Goal: Transaction & Acquisition: Purchase product/service

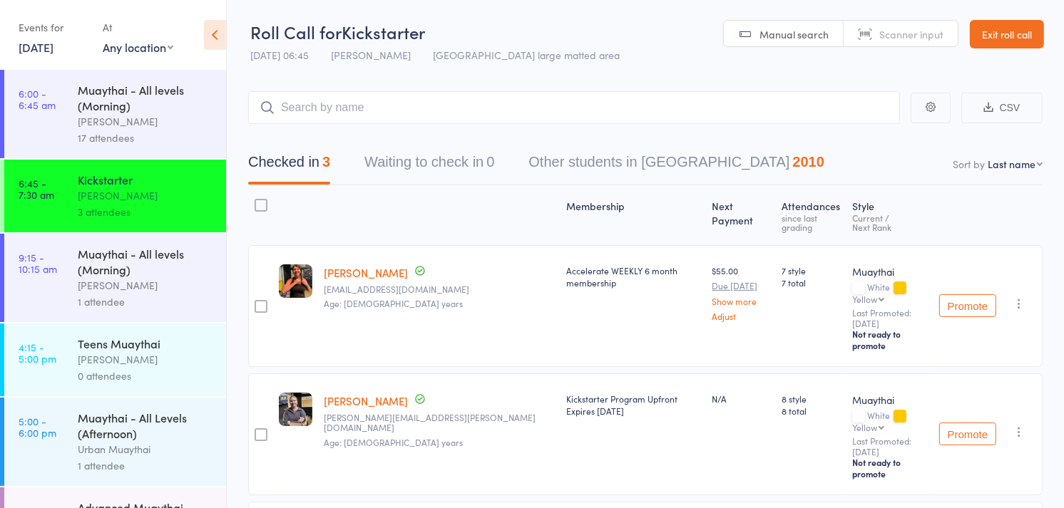
click at [150, 286] on div "[PERSON_NAME]" at bounding box center [146, 285] width 136 height 16
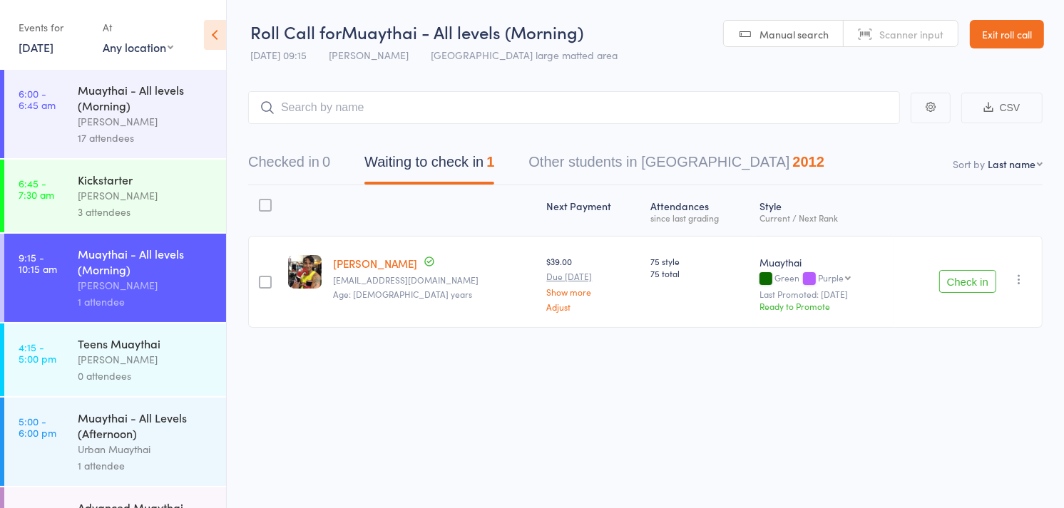
click at [150, 286] on div "[PERSON_NAME]" at bounding box center [146, 285] width 136 height 16
click at [267, 151] on button "Checked in 0" at bounding box center [289, 166] width 82 height 38
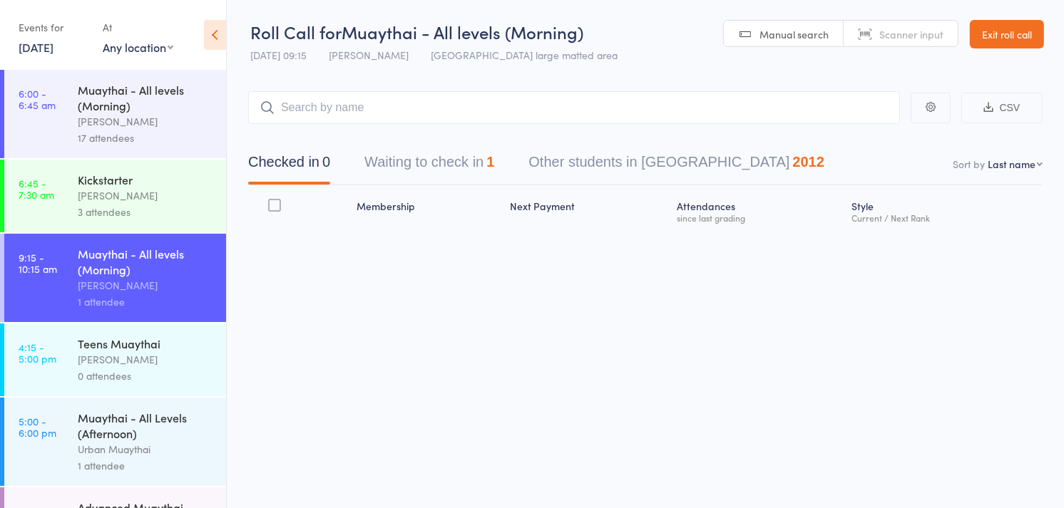
click at [914, 39] on span "Scanner input" at bounding box center [911, 34] width 64 height 14
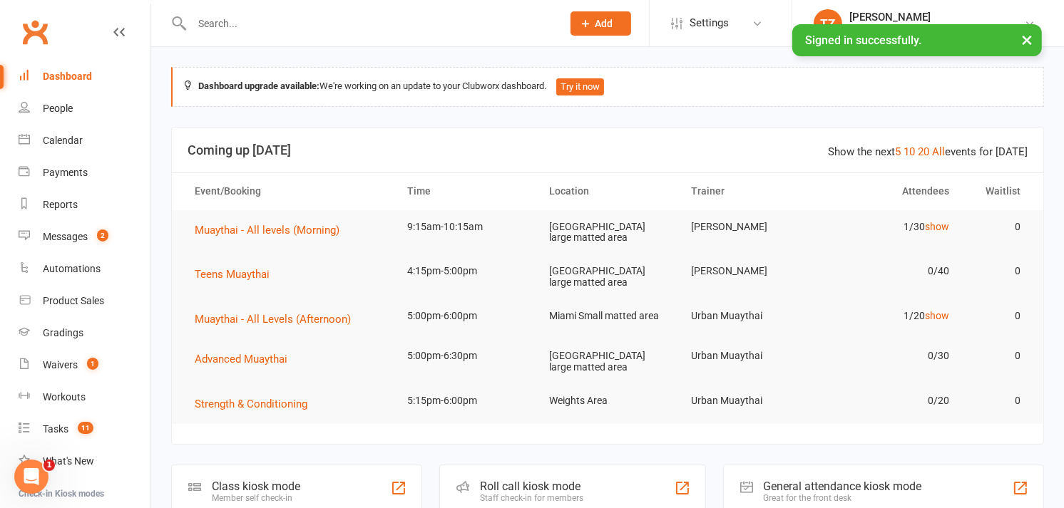
click at [514, 480] on div "Roll call kiosk mode" at bounding box center [531, 487] width 103 height 14
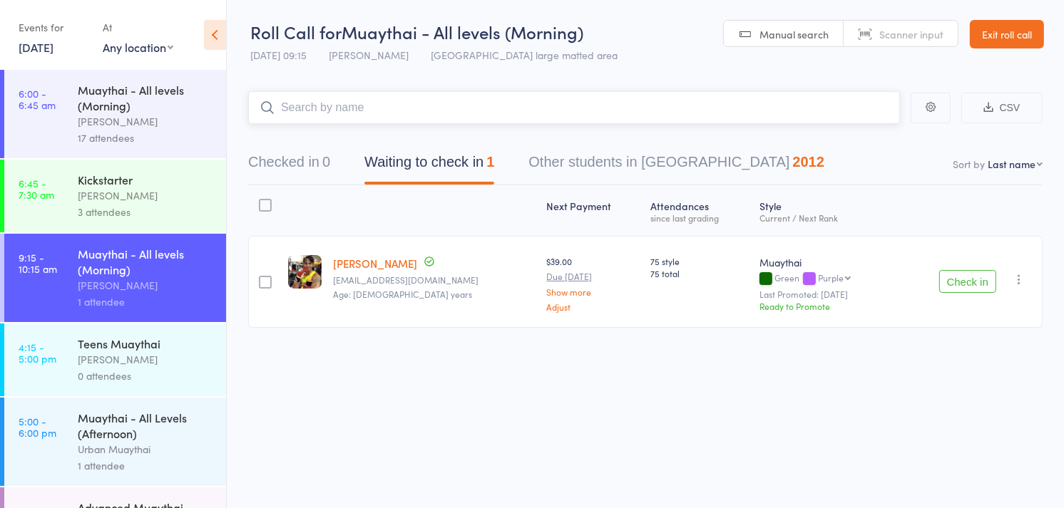
click at [481, 123] on main "CSV Checked in 0 Waiting to check in 1 Other students in Muaythai 2012 Sort by …" at bounding box center [645, 231] width 837 height 322
type input "4198"
click at [914, 43] on link "Scanner input" at bounding box center [900, 34] width 114 height 27
type input "5735"
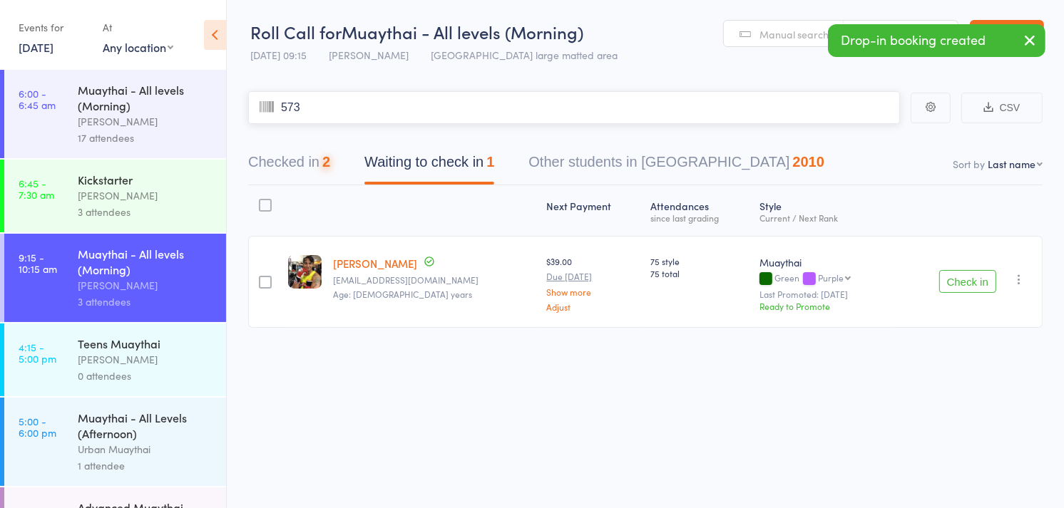
type input "5735"
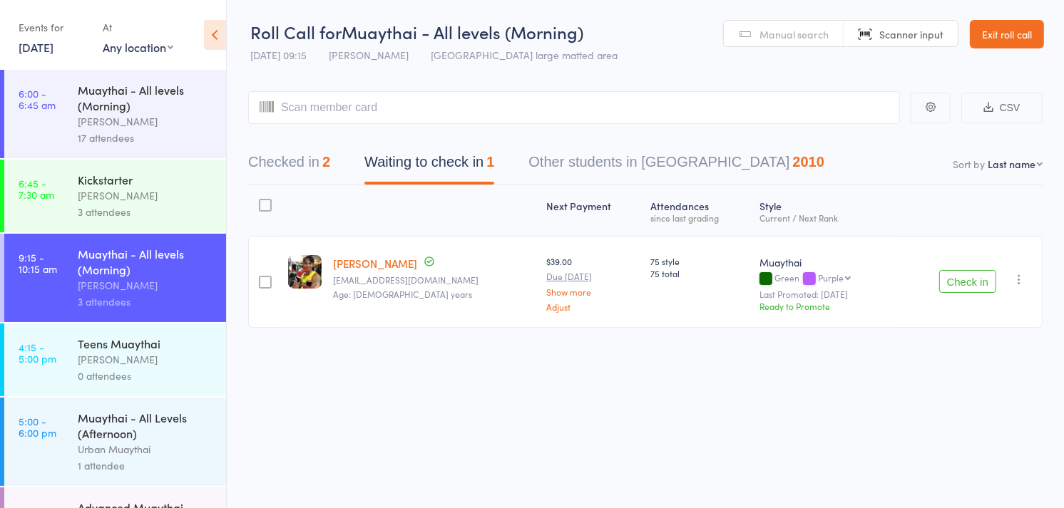
click at [358, 258] on link "[PERSON_NAME]" at bounding box center [375, 263] width 84 height 15
click at [333, 256] on link "[PERSON_NAME]" at bounding box center [375, 263] width 84 height 15
click at [290, 166] on button "Checked in 2" at bounding box center [289, 166] width 82 height 38
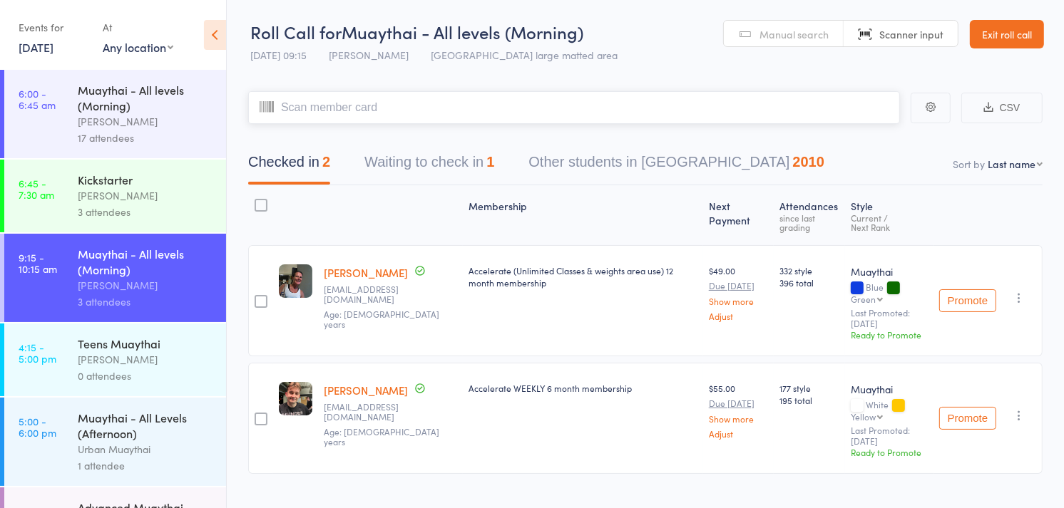
click at [409, 98] on input "search" at bounding box center [574, 107] width 652 height 33
click at [767, 33] on span "Manual search" at bounding box center [793, 34] width 69 height 14
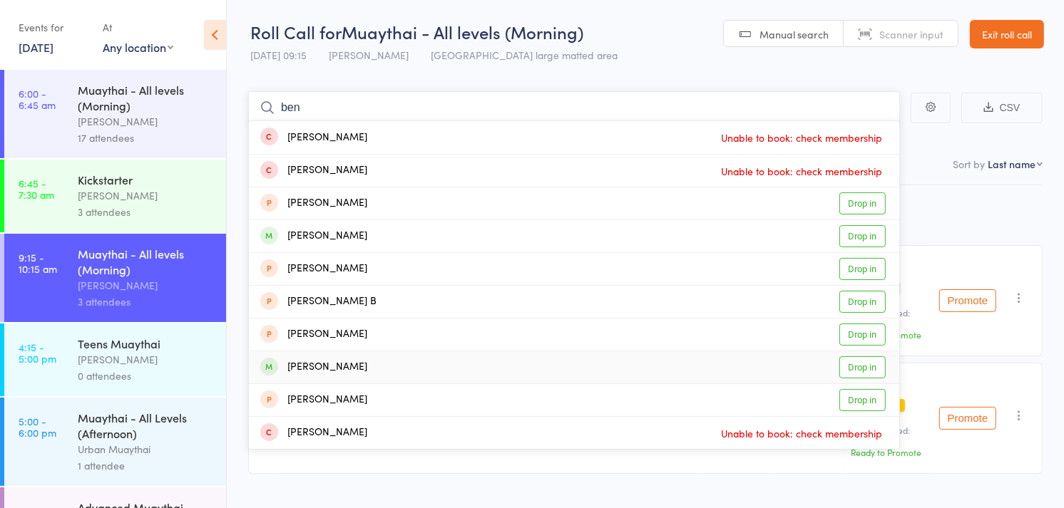
type input "ben"
click at [333, 369] on div "Ben Smith Drop in" at bounding box center [574, 367] width 650 height 32
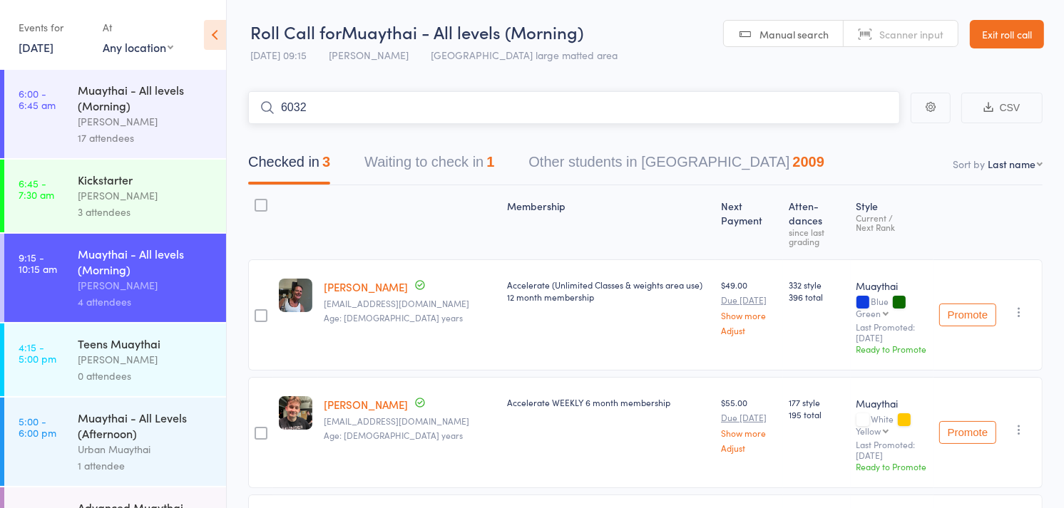
type input "6032"
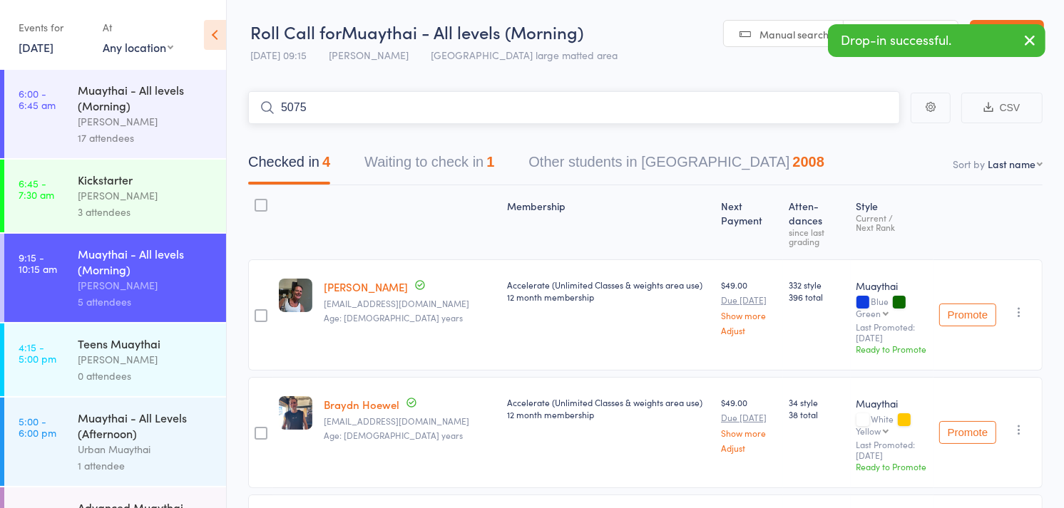
type input "5075"
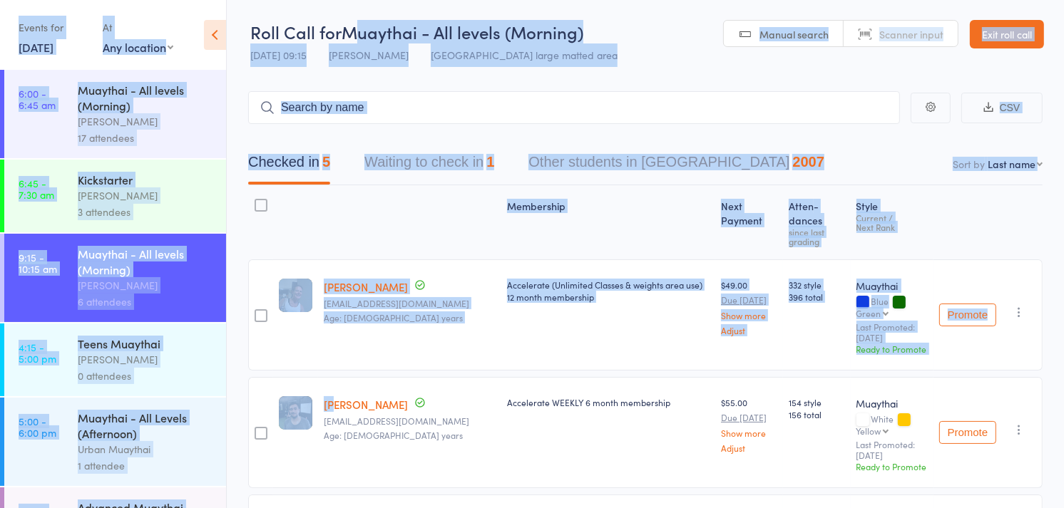
drag, startPoint x: 333, startPoint y: 369, endPoint x: 358, endPoint y: 12, distance: 358.1
click at [358, 12] on div "Roll Call for Muaythai - All levels (Morning) 13 Aug 09:15 Tiago Zanon Miami la…" at bounding box center [532, 254] width 1064 height 508
click at [560, 74] on main "CSV Checked in 5 Waiting to check in 1 Other students in Muaythai 2007 Sort by …" at bounding box center [645, 487] width 837 height 835
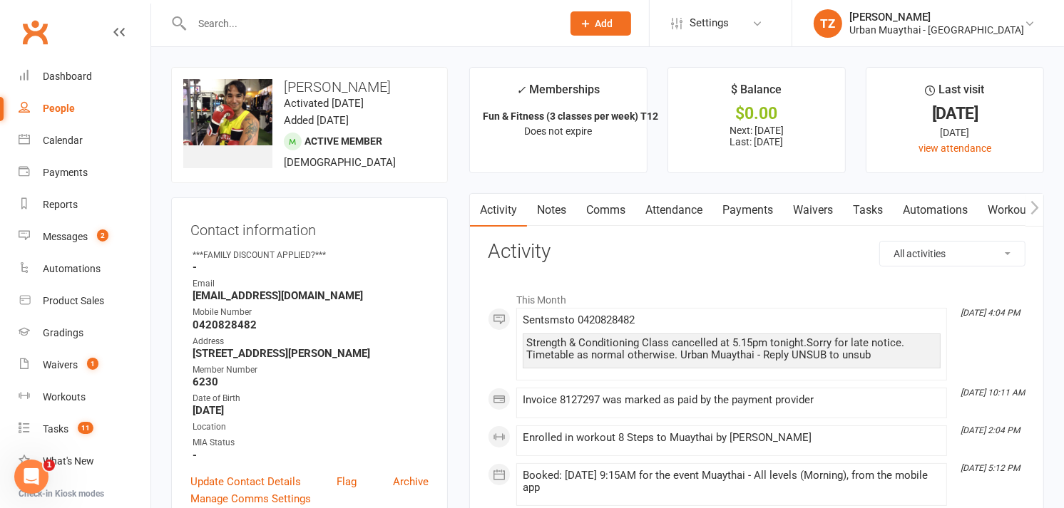
click at [426, 24] on input "text" at bounding box center [370, 24] width 364 height 20
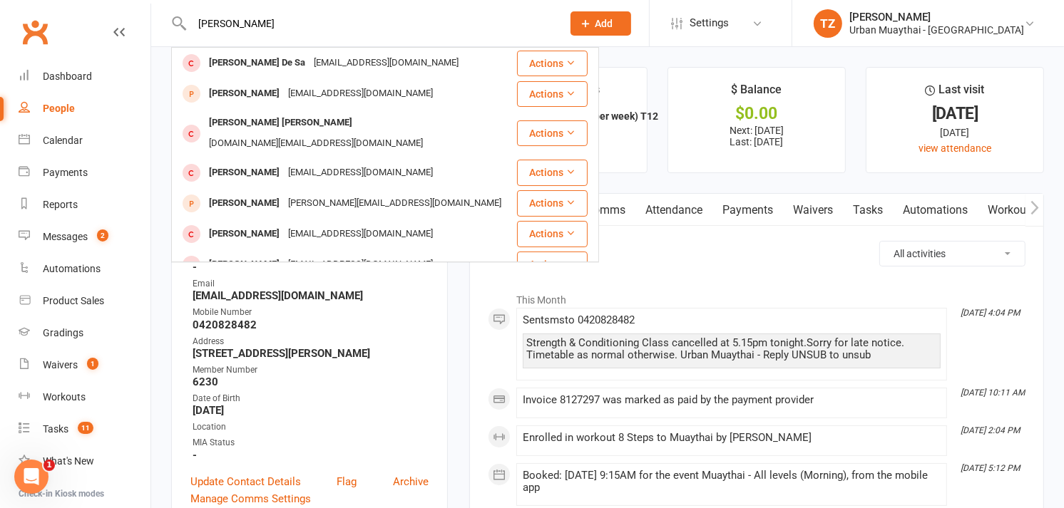
type input "henrique"
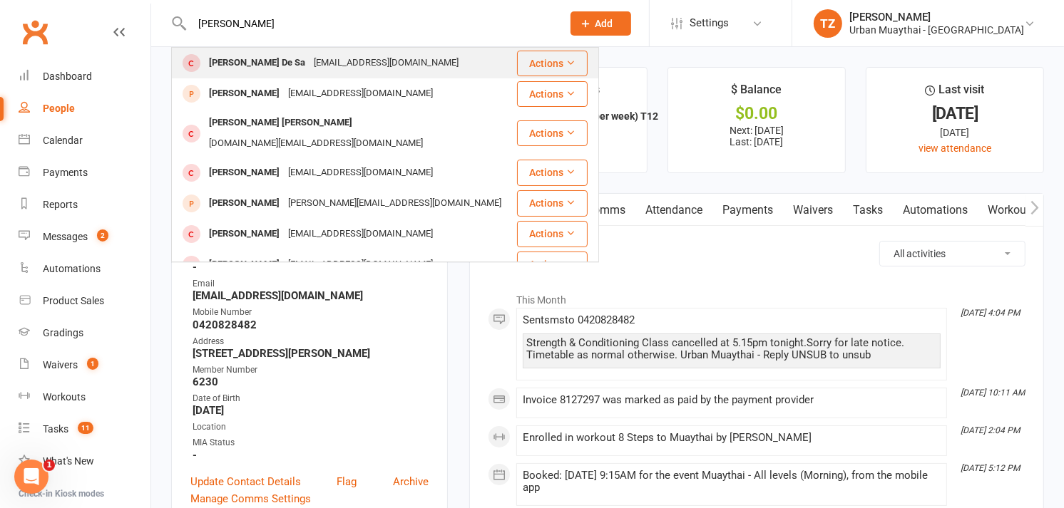
click at [365, 61] on div "henriquenogsa@gmail.com" at bounding box center [385, 63] width 153 height 21
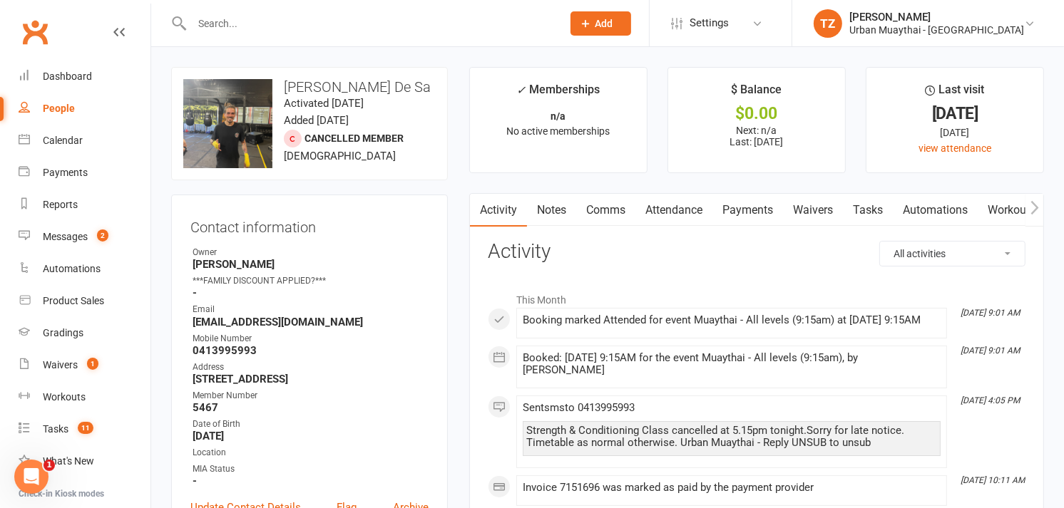
click at [767, 212] on link "Payments" at bounding box center [747, 210] width 71 height 33
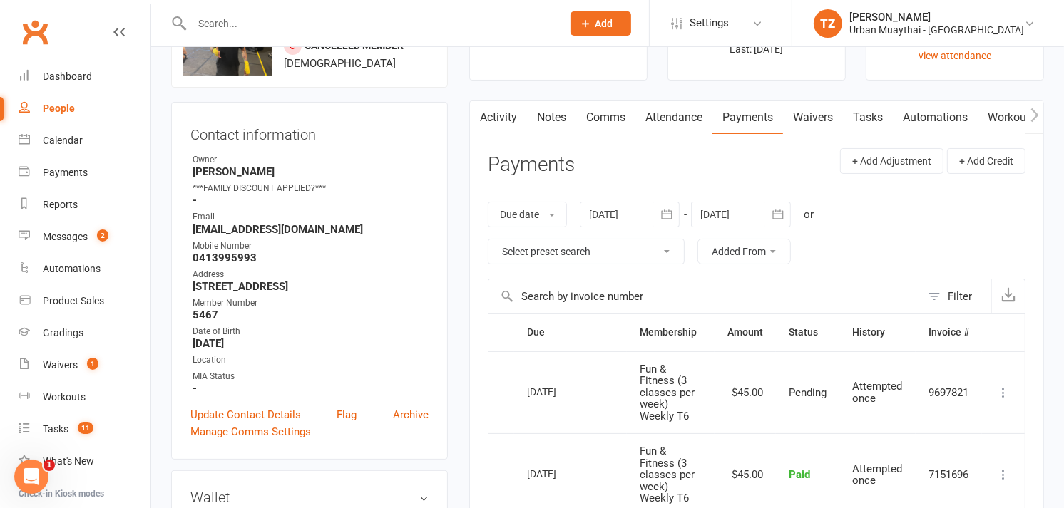
scroll to position [73, 0]
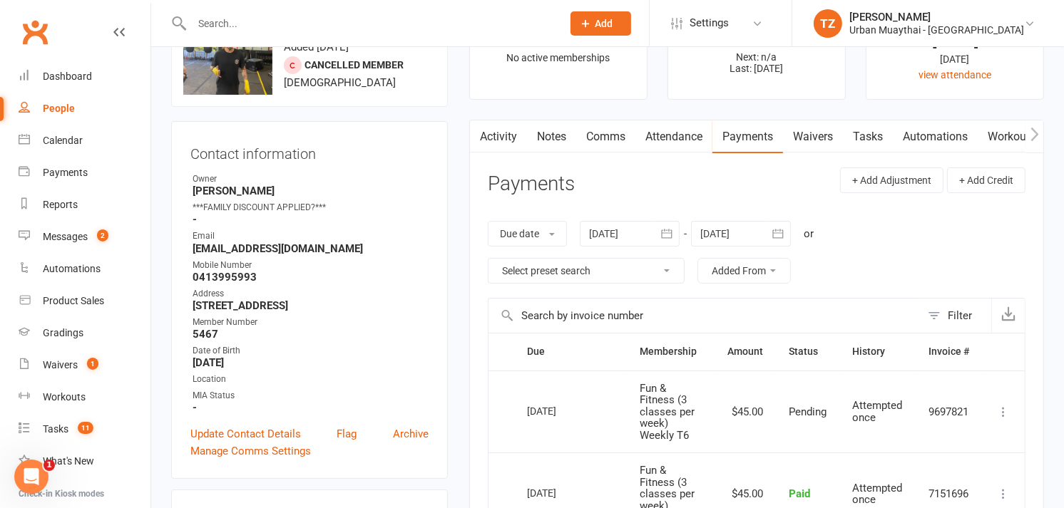
drag, startPoint x: 809, startPoint y: 138, endPoint x: 853, endPoint y: 75, distance: 76.8
click at [853, 75] on ul "✓ Memberships n/a No active memberships $ Balance $0.00 Next: n/a Last: 12 Aug …" at bounding box center [756, 47] width 575 height 106
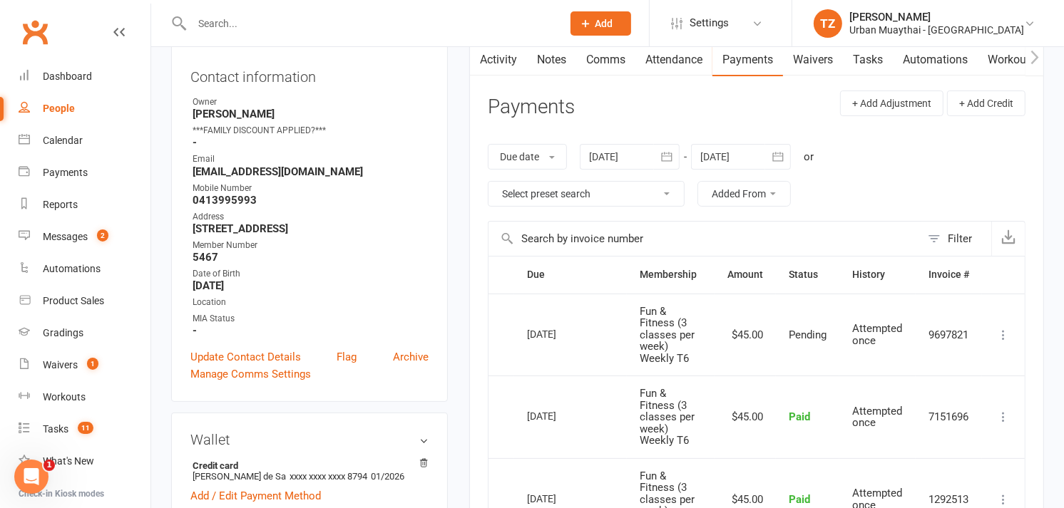
scroll to position [0, 0]
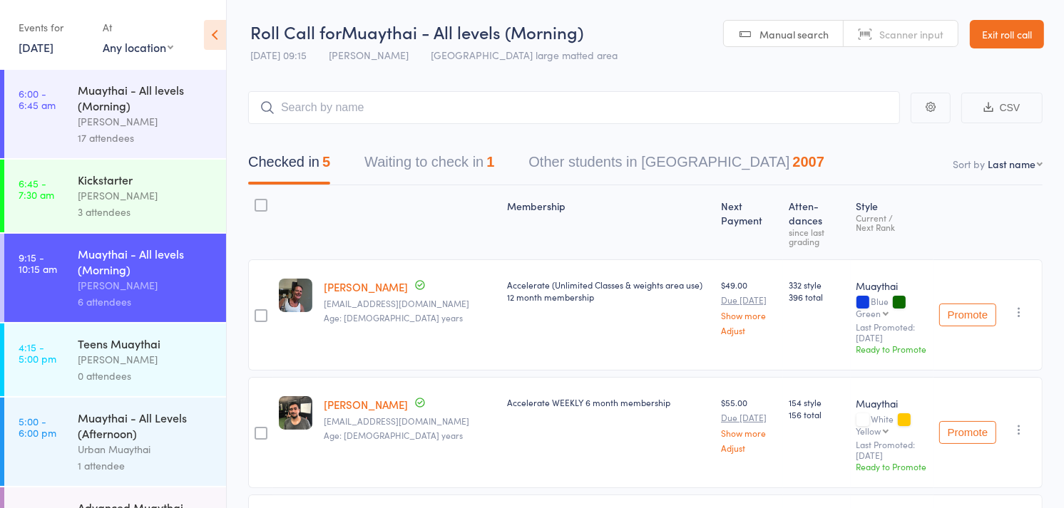
click at [558, 116] on input "search" at bounding box center [574, 107] width 652 height 33
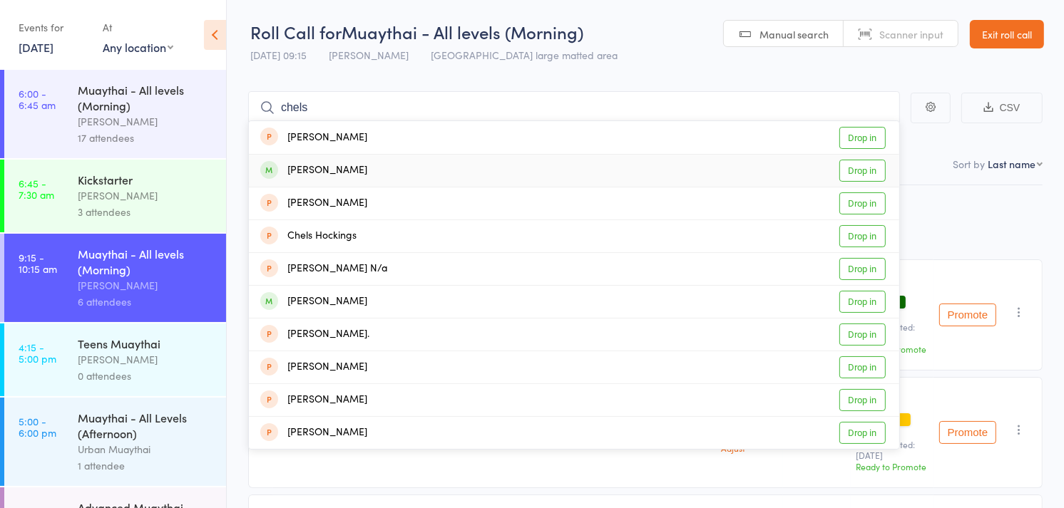
type input "chels"
click at [443, 175] on div "Chelsie Chen Drop in" at bounding box center [574, 171] width 650 height 32
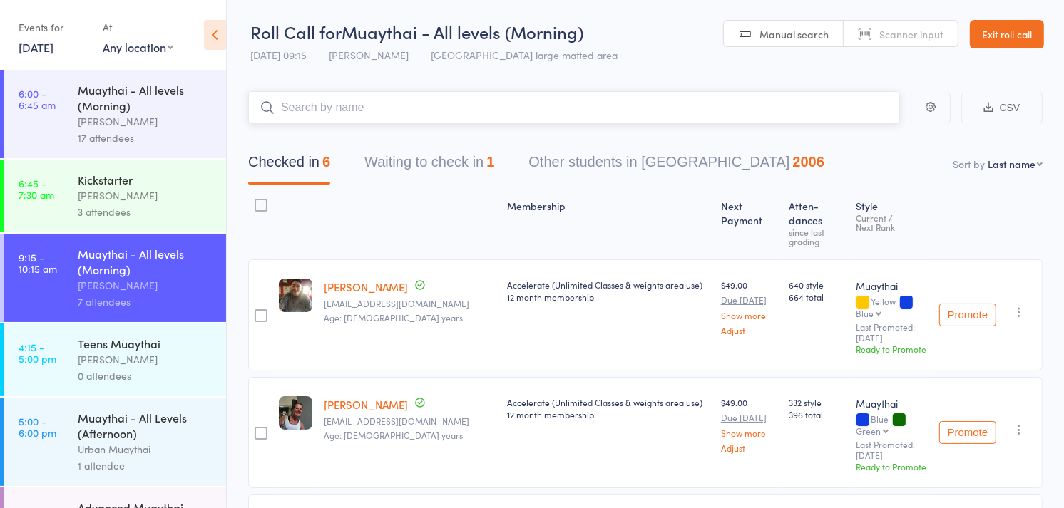
click at [443, 175] on button "Waiting to check in 1" at bounding box center [429, 166] width 130 height 38
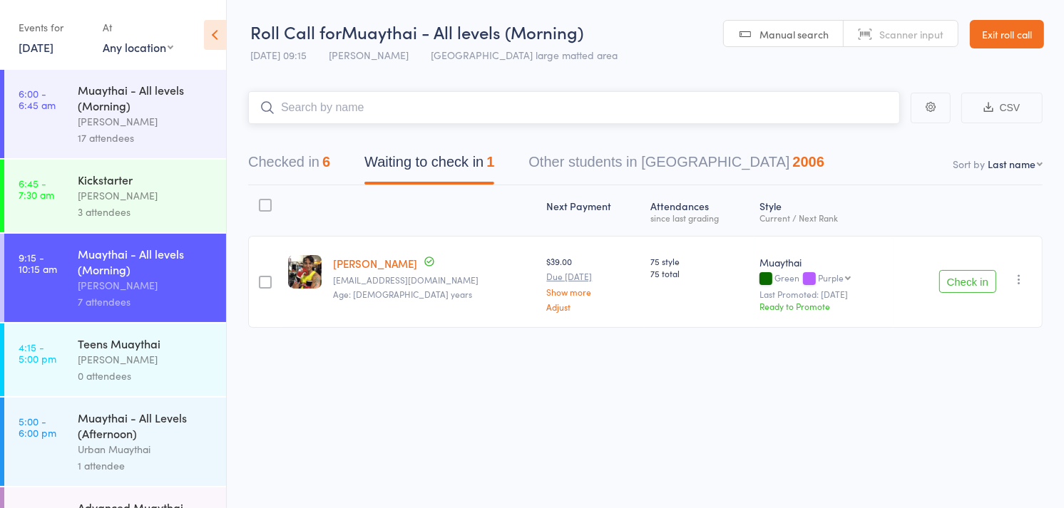
click at [296, 162] on button "Checked in 6" at bounding box center [289, 166] width 82 height 38
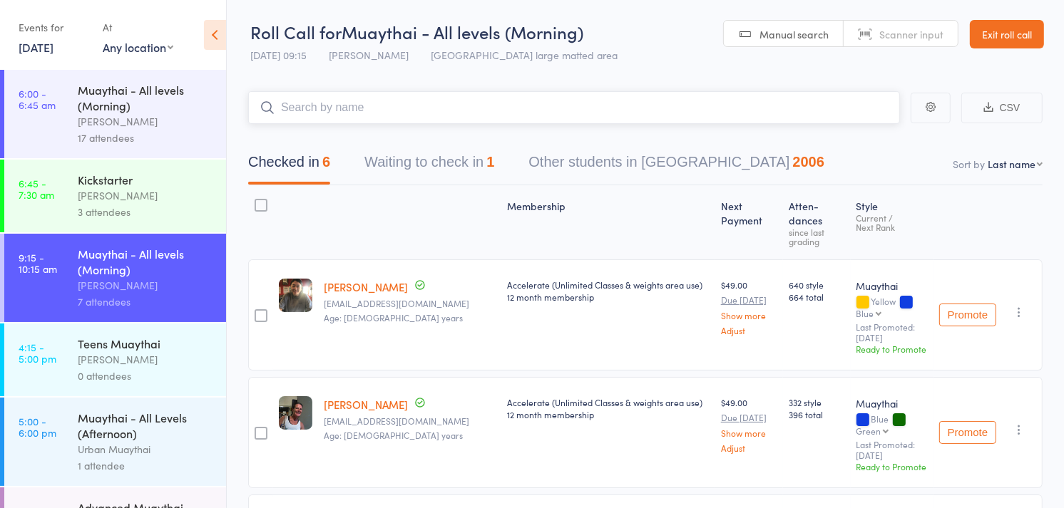
click at [464, 107] on input "search" at bounding box center [574, 107] width 652 height 33
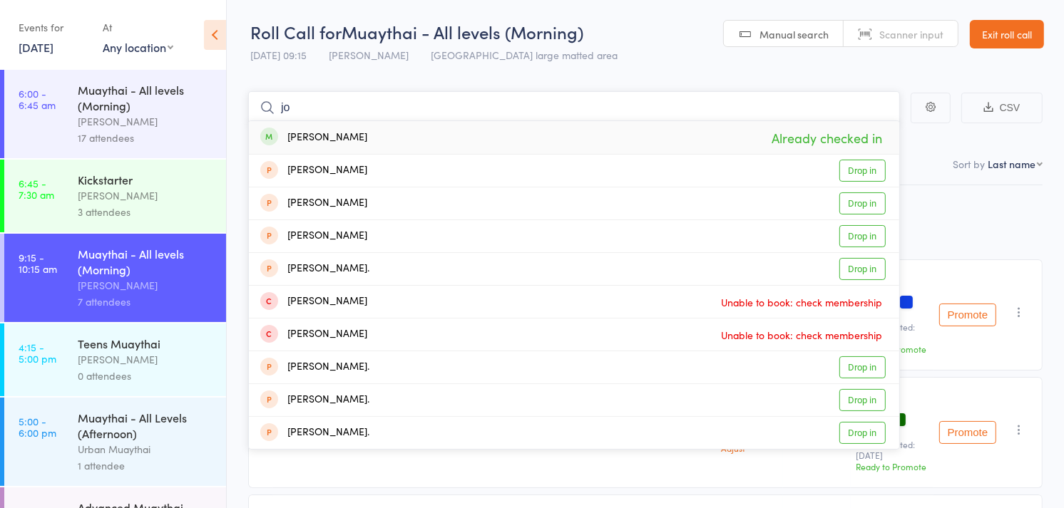
type input "j"
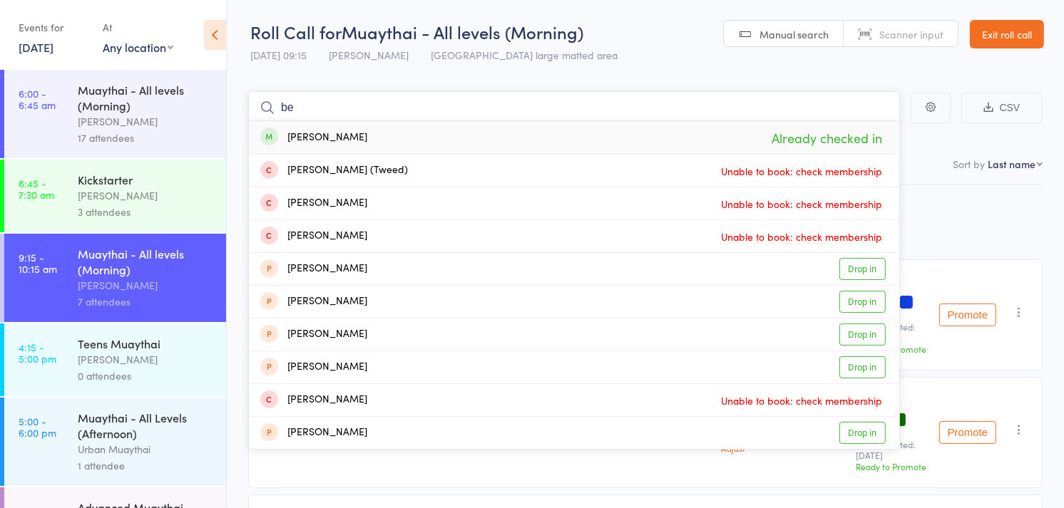
type input "b"
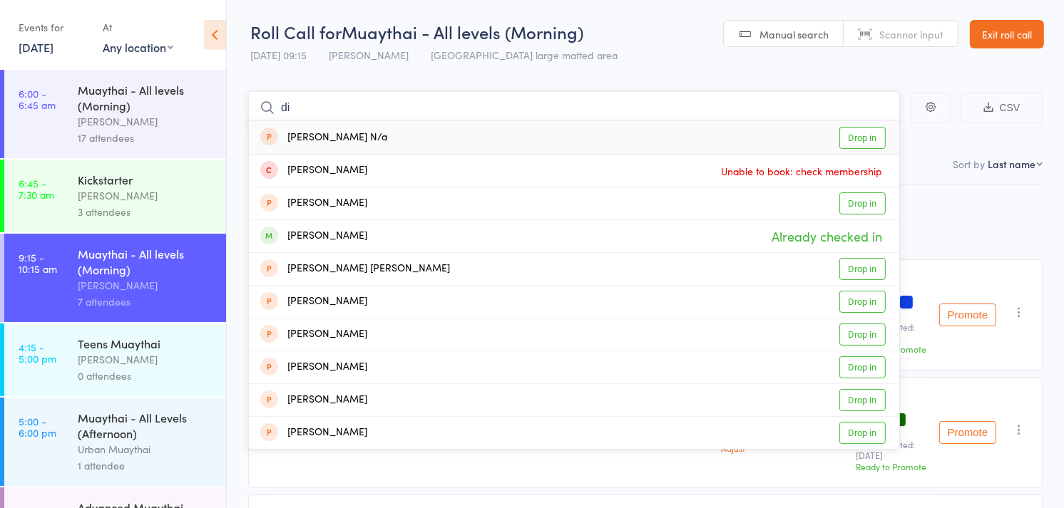
type input "d"
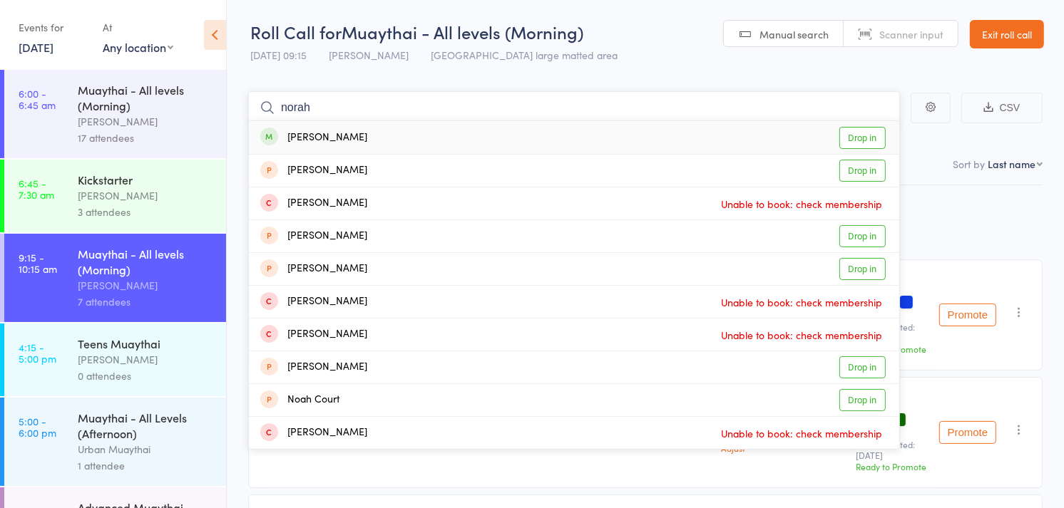
type input "norah"
click at [414, 139] on div "Norah Niuqila Drop in" at bounding box center [574, 137] width 650 height 33
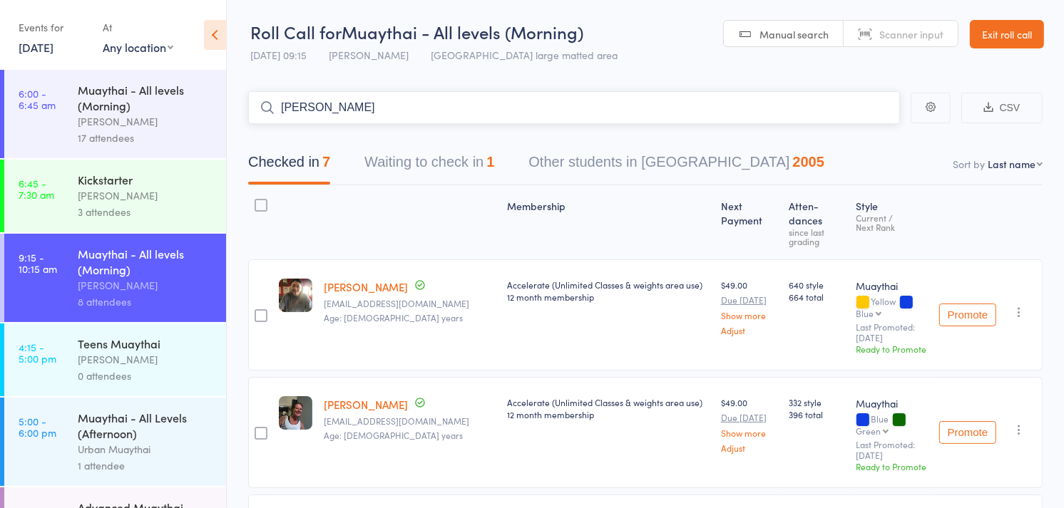
click at [324, 106] on input "braden" at bounding box center [574, 107] width 652 height 33
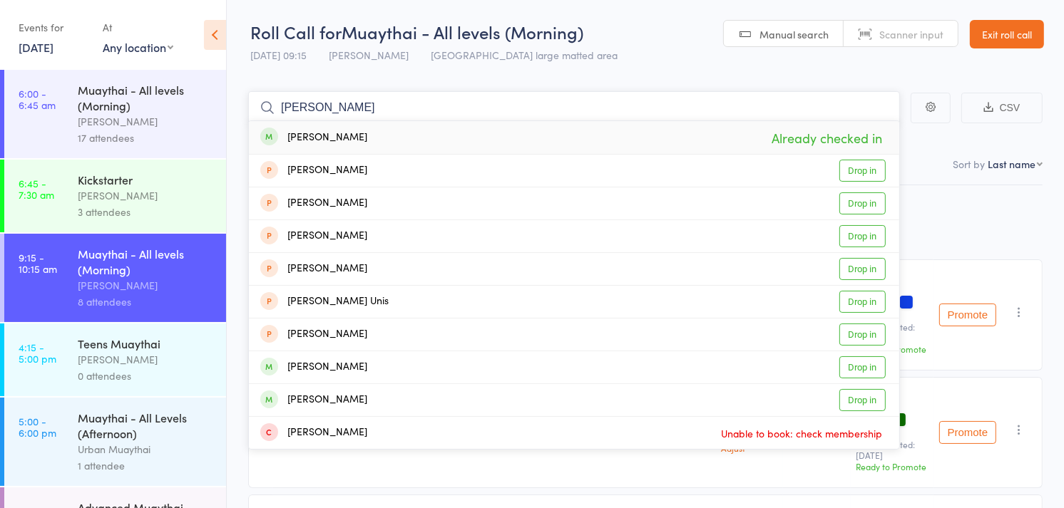
click at [324, 106] on input "sam rich" at bounding box center [574, 107] width 652 height 33
type input "s"
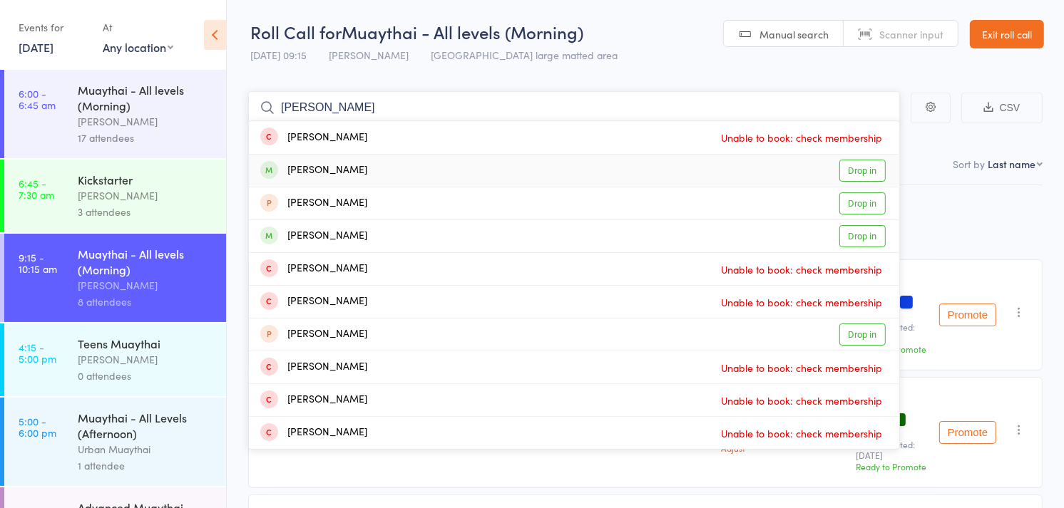
type input "luisa"
click at [319, 175] on div "Luisa Soares" at bounding box center [313, 171] width 107 height 16
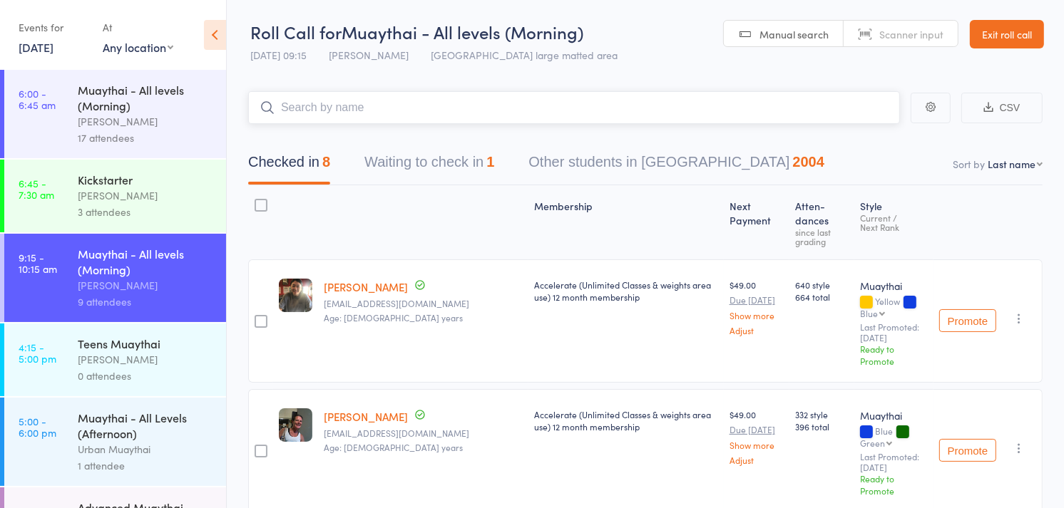
click at [331, 105] on input "search" at bounding box center [574, 107] width 652 height 33
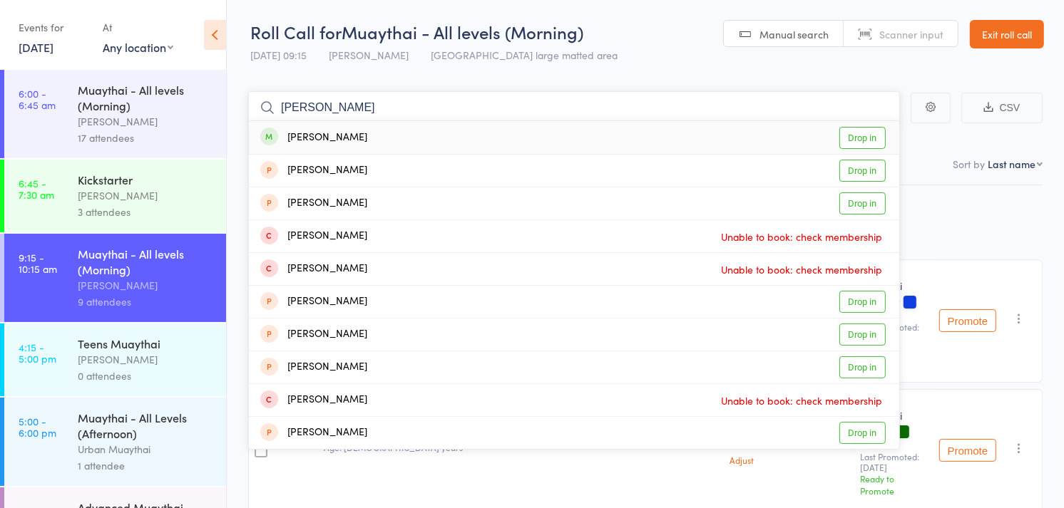
type input "mikaela"
click at [340, 136] on div "Mikaela Murray" at bounding box center [313, 138] width 107 height 16
type input "sarah"
click at [302, 400] on div "Sarah Duffy" at bounding box center [313, 400] width 107 height 16
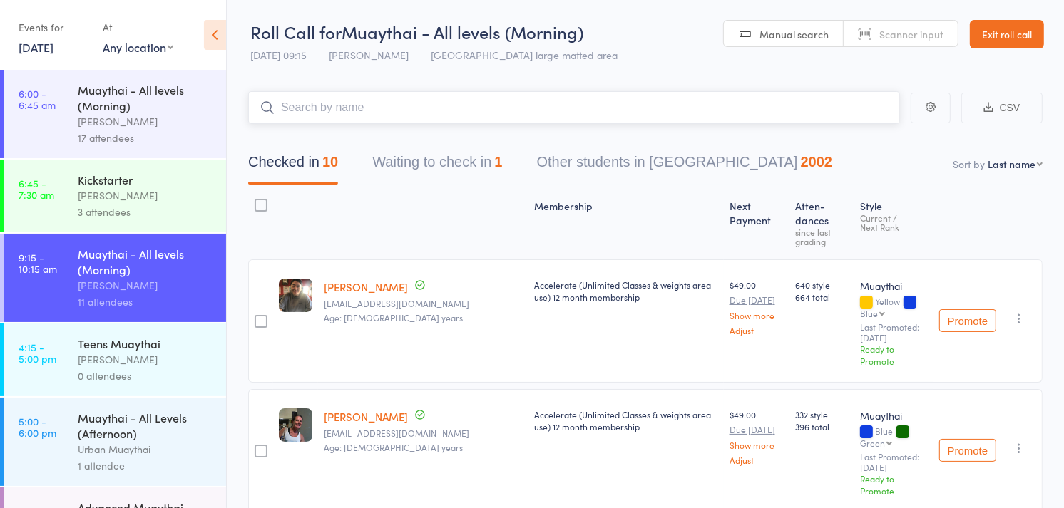
click at [387, 112] on input "search" at bounding box center [574, 107] width 652 height 33
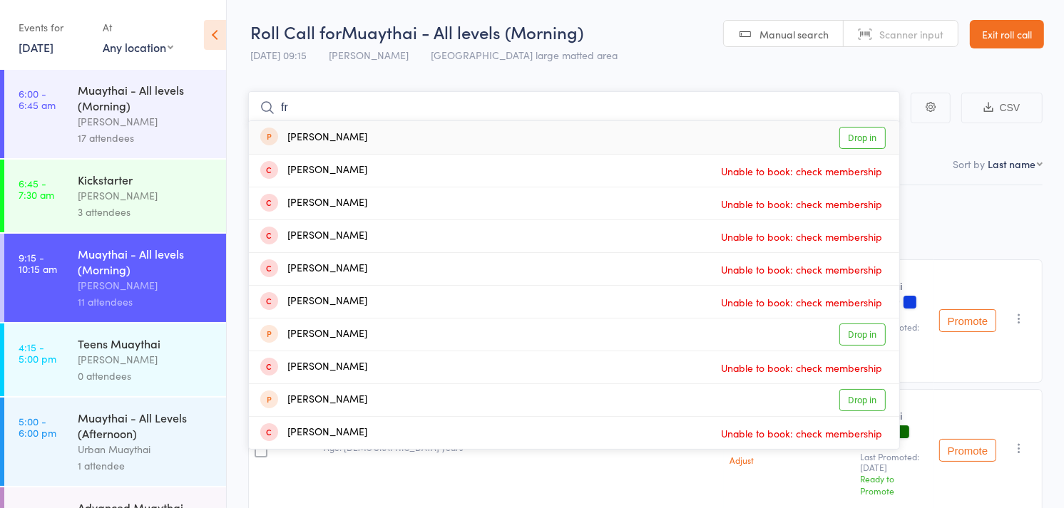
type input "f"
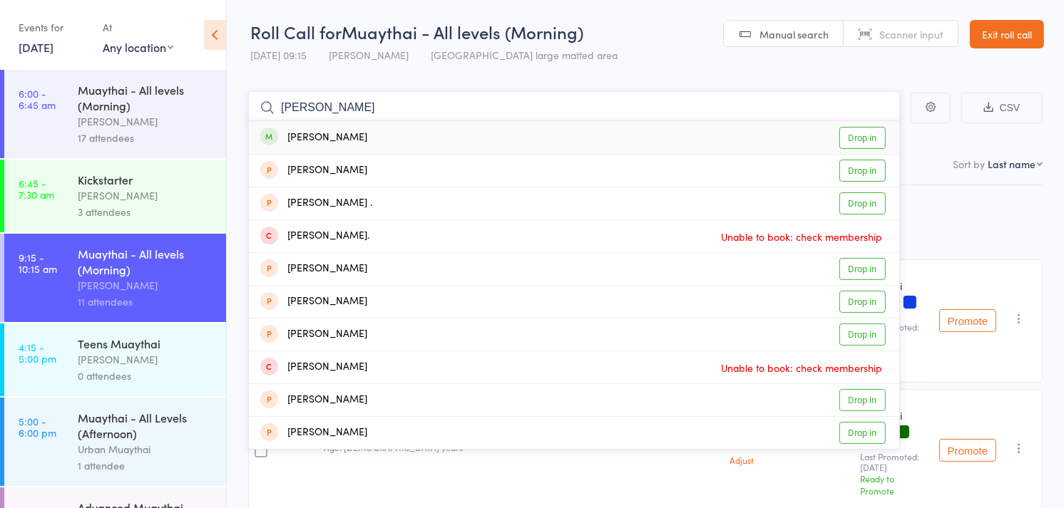
type input "mitch ettri"
click at [367, 133] on div "Mitchell Jackson-Ettridge" at bounding box center [313, 138] width 107 height 16
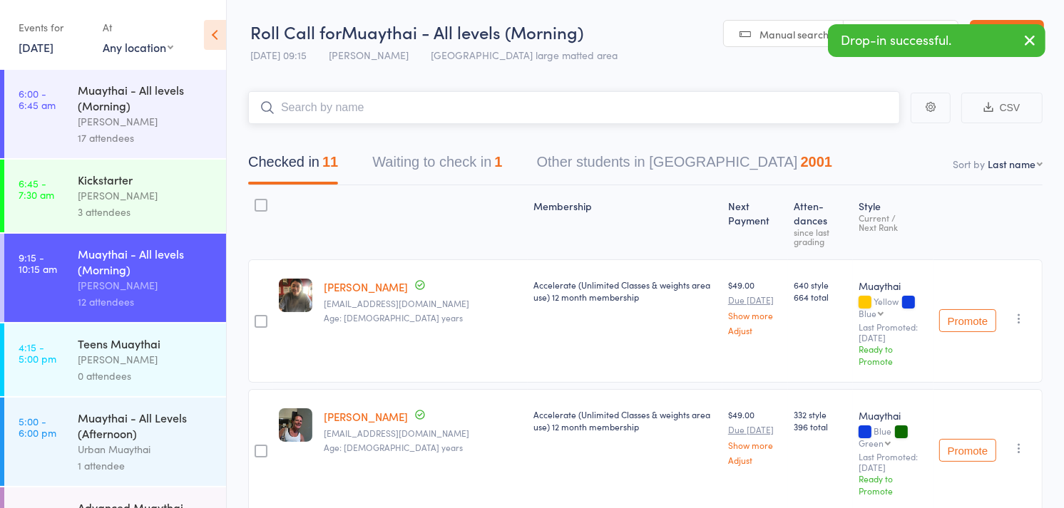
type input "s"
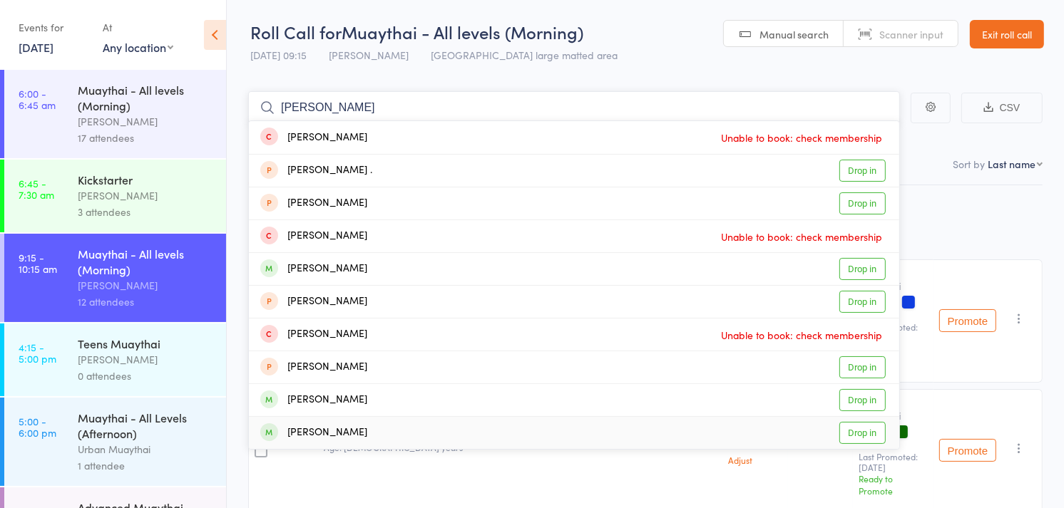
type input "dan"
click at [361, 429] on div "Dan Ulsaker Drop in" at bounding box center [574, 433] width 650 height 32
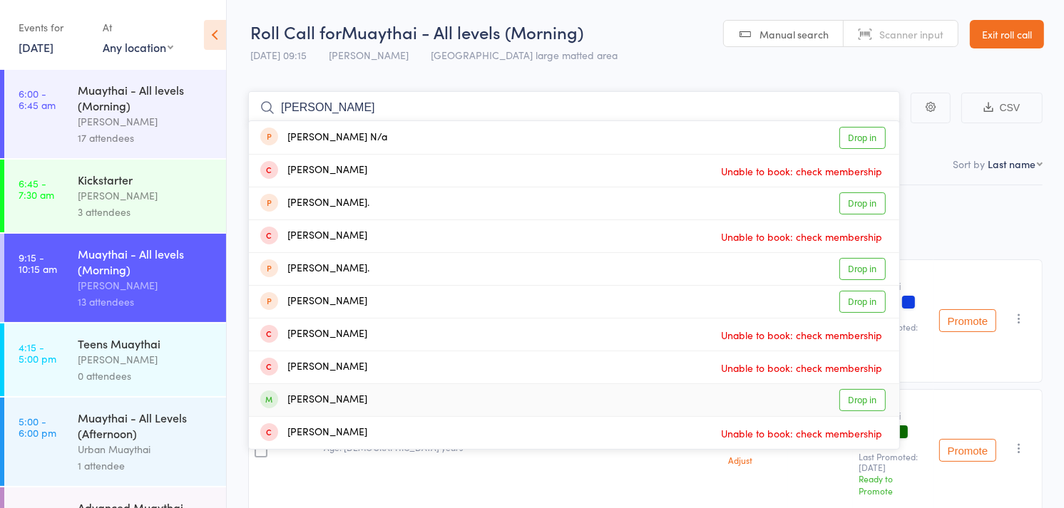
type input "troy"
click at [415, 402] on div "Troy Orosco Drop in" at bounding box center [574, 400] width 650 height 32
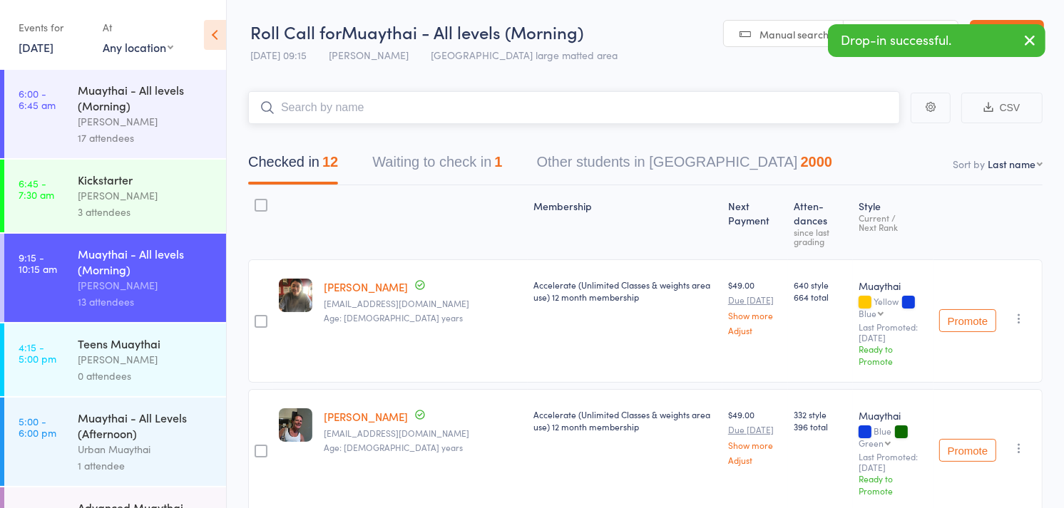
click at [473, 168] on button "Waiting to check in 1" at bounding box center [437, 166] width 130 height 38
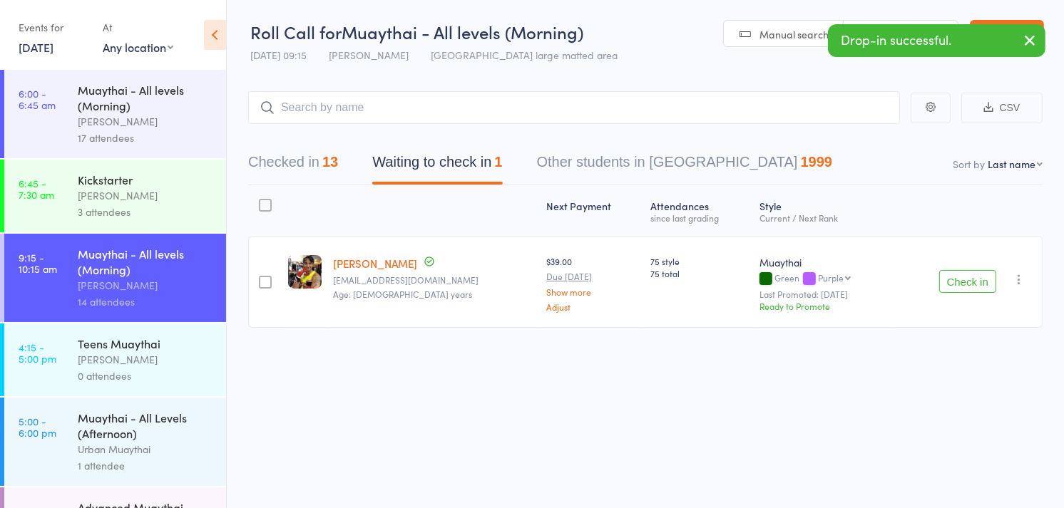
click at [954, 277] on button "Check in" at bounding box center [967, 281] width 57 height 23
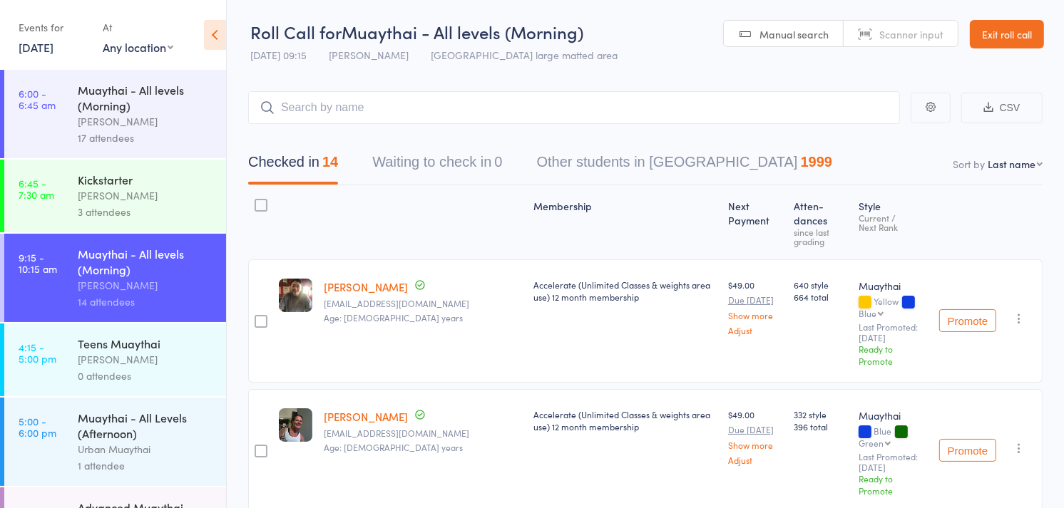
click at [53, 53] on link "13 Aug, 2025" at bounding box center [36, 47] width 35 height 16
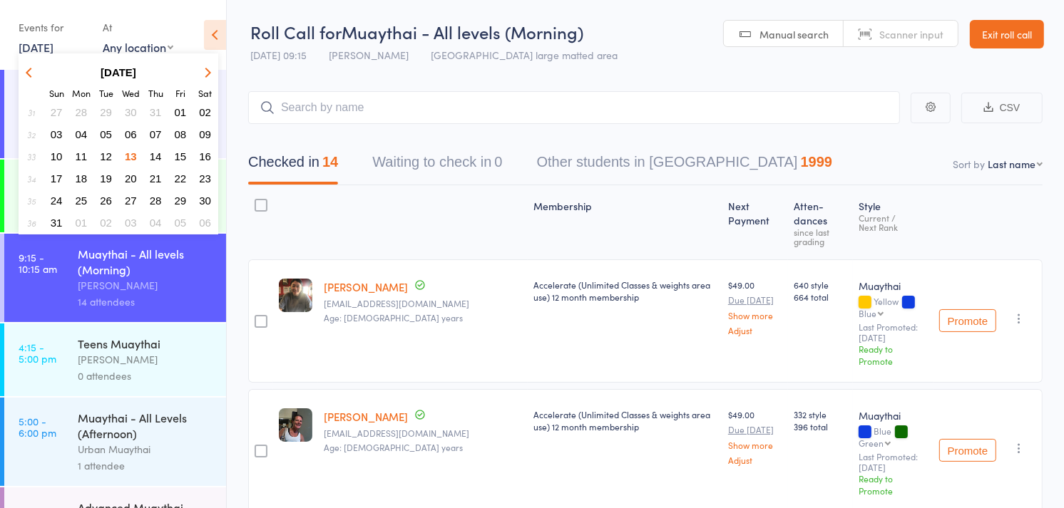
click at [76, 140] on button "04" at bounding box center [82, 134] width 22 height 19
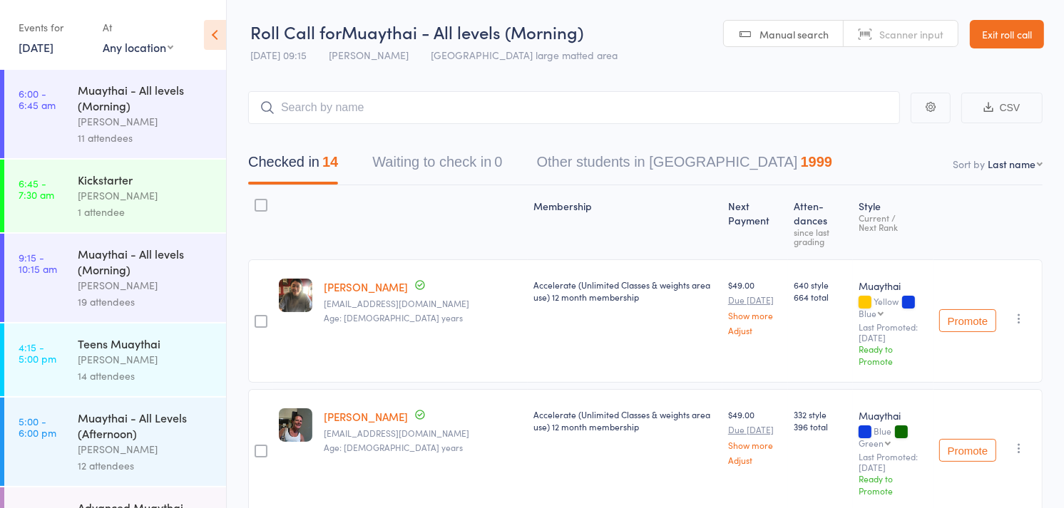
click at [86, 108] on div "Muaythai - All levels (Morning)" at bounding box center [146, 97] width 136 height 31
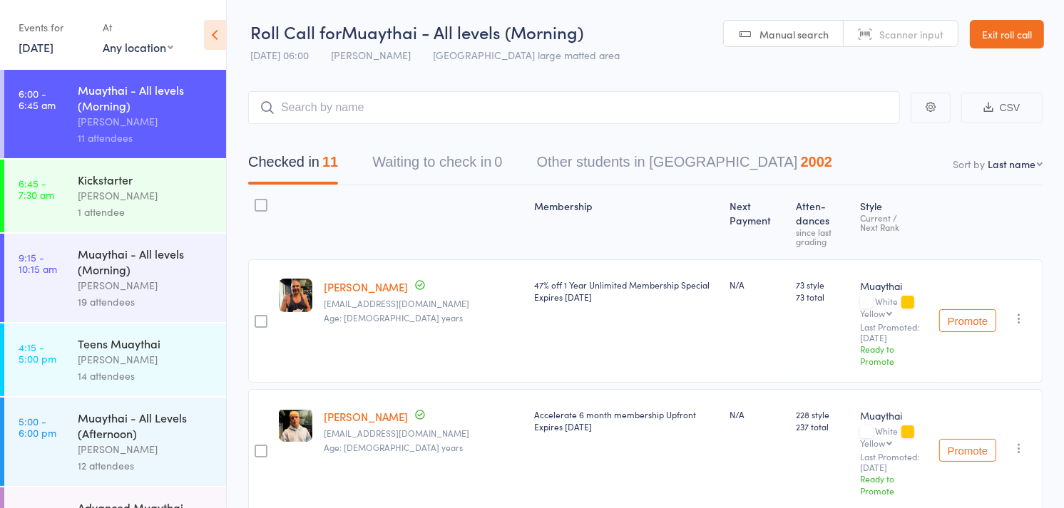
click at [53, 52] on link "4 Aug, 2025" at bounding box center [36, 47] width 35 height 16
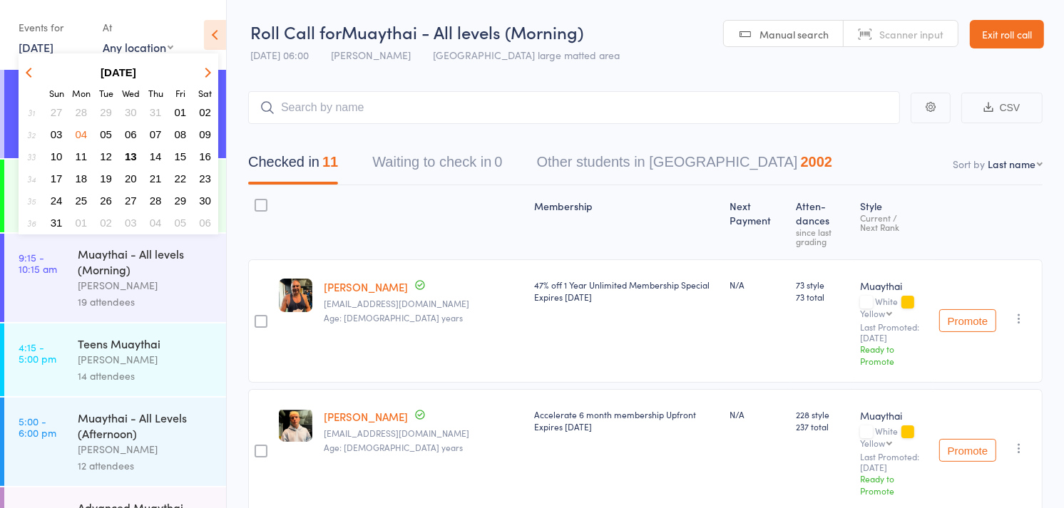
click at [83, 150] on span "11" at bounding box center [82, 156] width 12 height 12
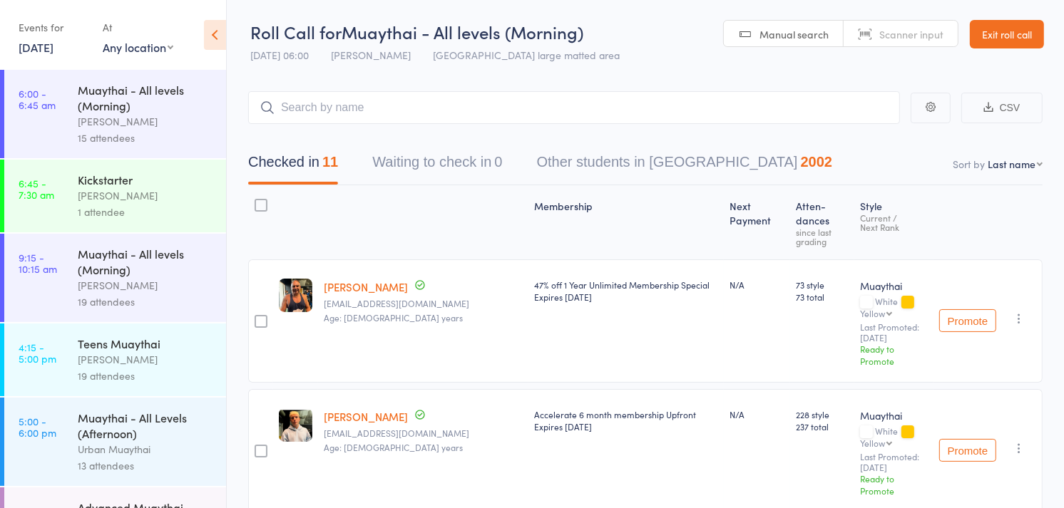
click at [117, 131] on div "15 attendees" at bounding box center [146, 138] width 136 height 16
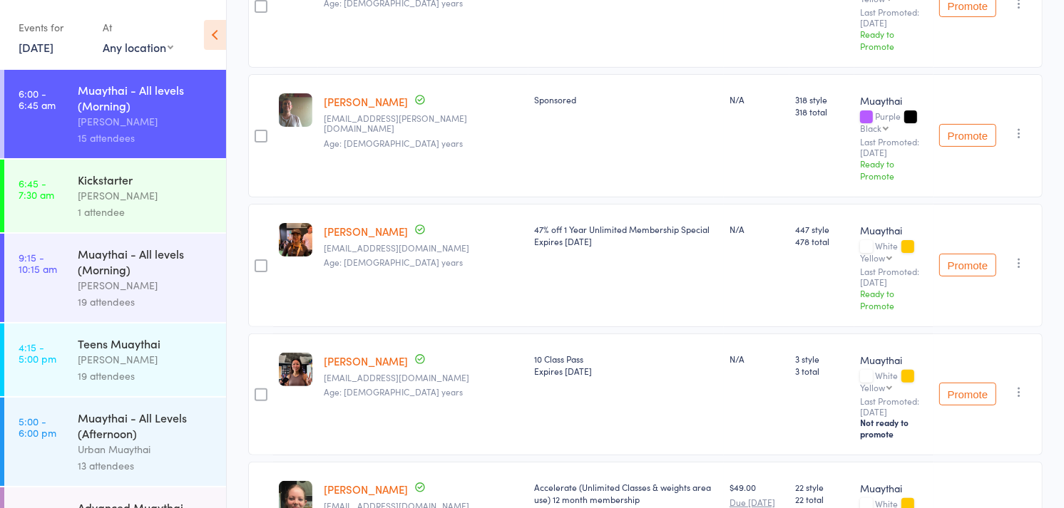
scroll to position [317, 0]
click at [342, 352] on link "Cici Hu" at bounding box center [366, 359] width 84 height 15
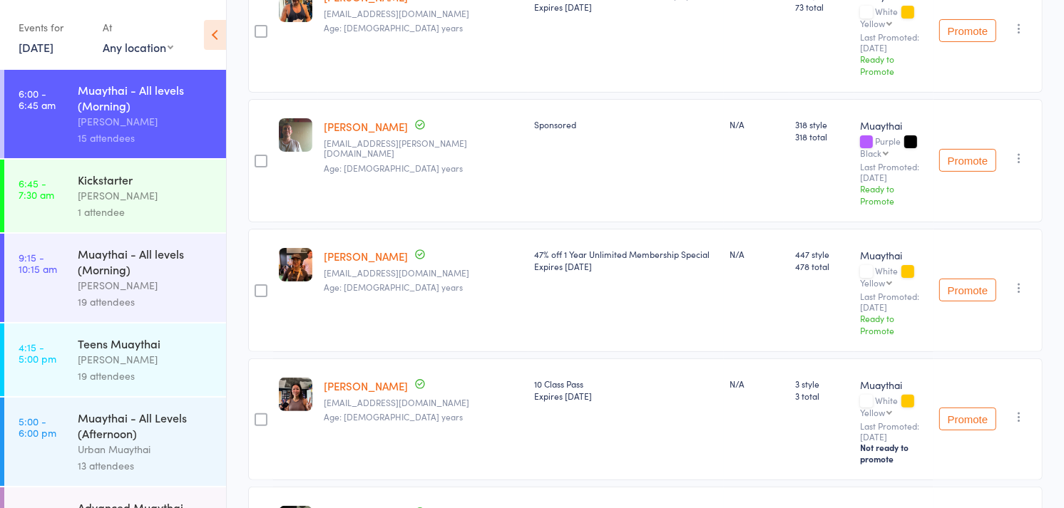
scroll to position [289, 0]
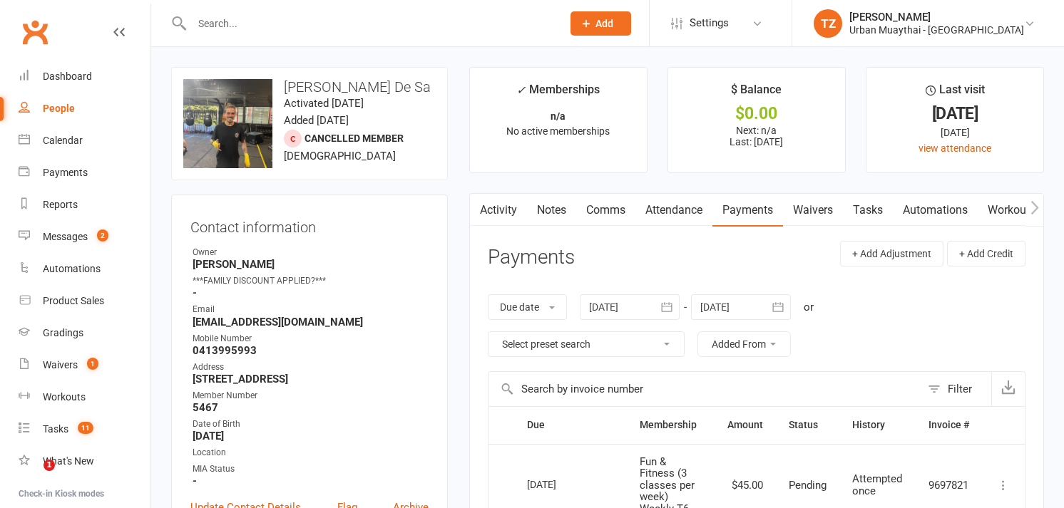
click at [453, 23] on input "text" at bounding box center [370, 24] width 364 height 20
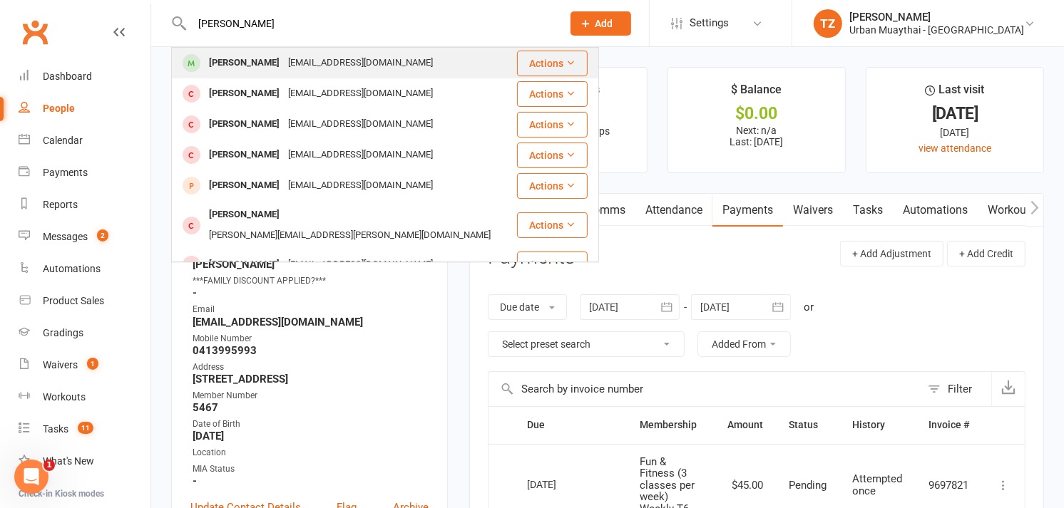
type input "harlan"
click at [342, 64] on div "Harlannorris1998@gmail.com" at bounding box center [360, 63] width 153 height 21
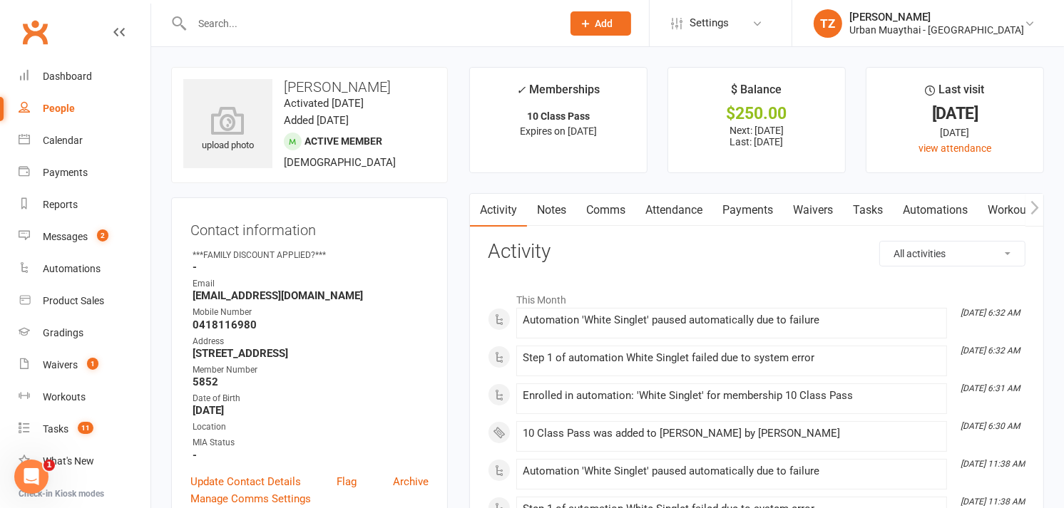
click at [771, 214] on link "Payments" at bounding box center [747, 210] width 71 height 33
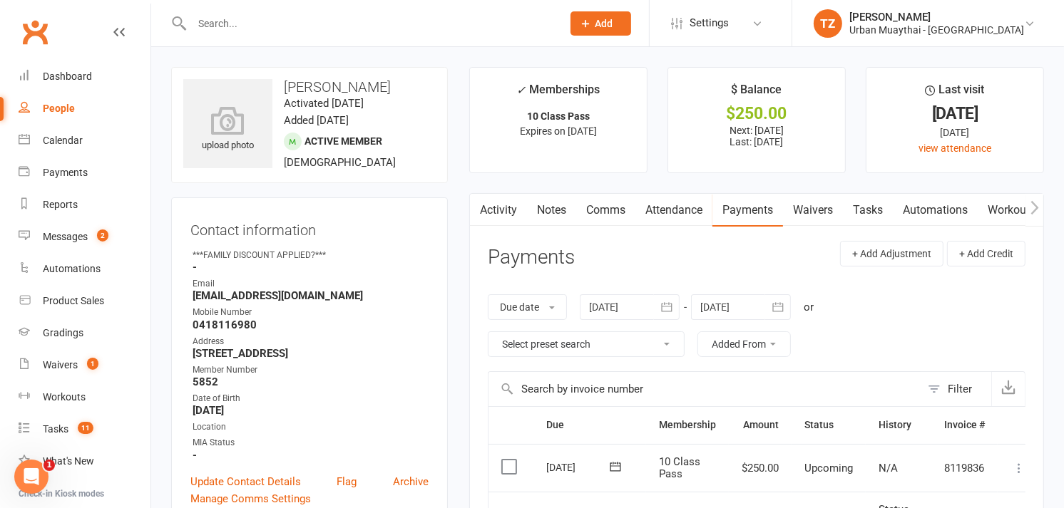
click at [1023, 464] on icon at bounding box center [1019, 468] width 14 height 14
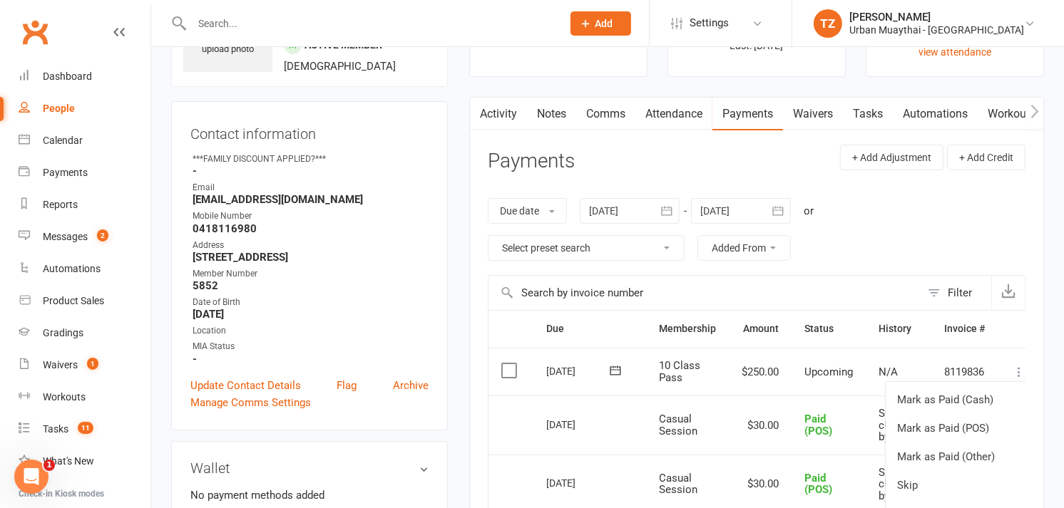
scroll to position [97, 0]
click at [973, 426] on link "Mark as Paid (POS)" at bounding box center [956, 428] width 141 height 29
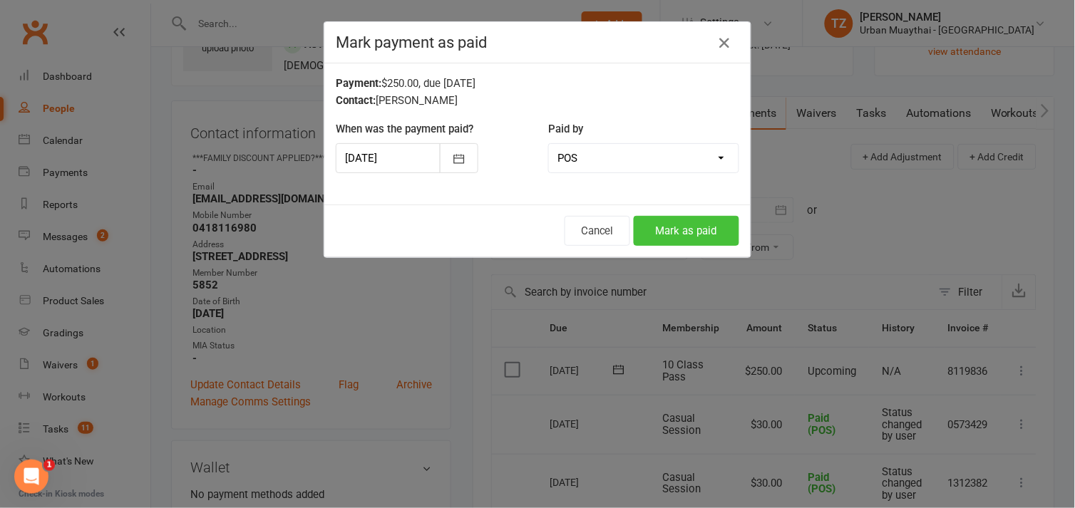
click at [650, 218] on button "Mark as paid" at bounding box center [687, 231] width 106 height 30
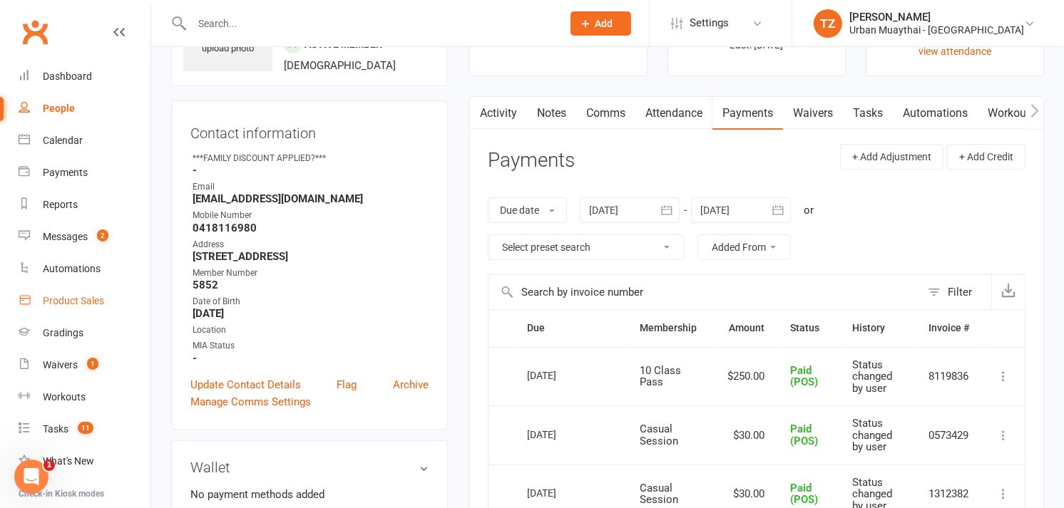
click at [81, 297] on div "Product Sales" at bounding box center [73, 300] width 61 height 11
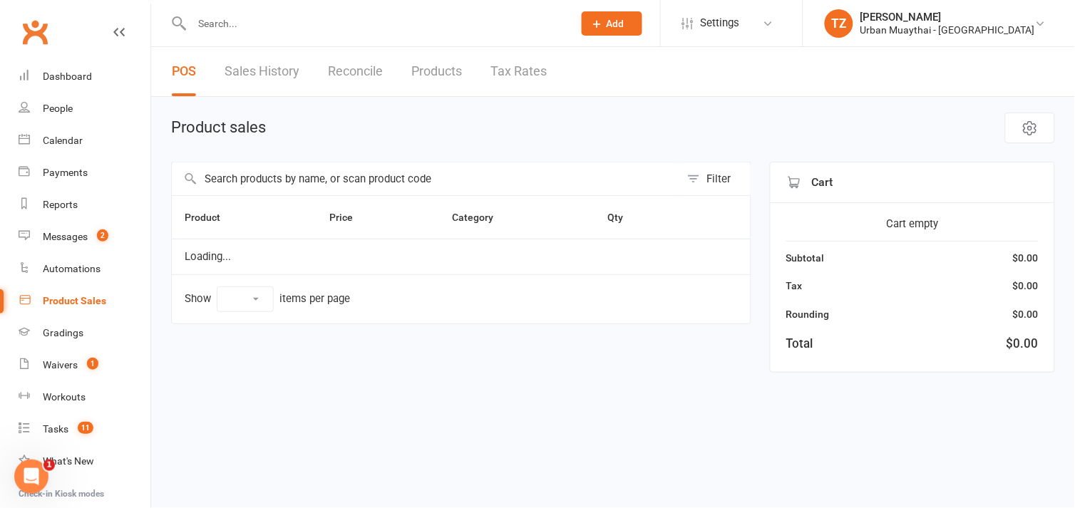
select select "100"
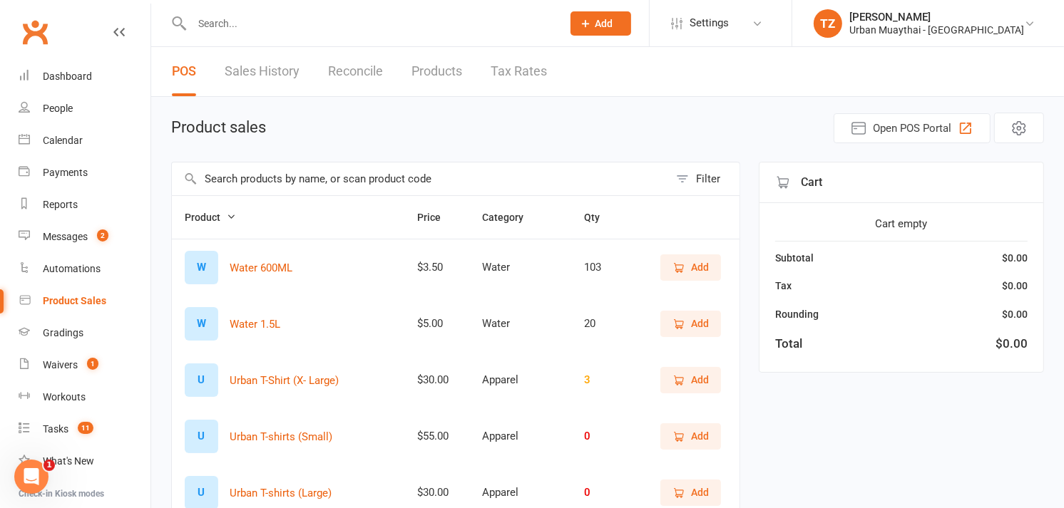
drag, startPoint x: 686, startPoint y: 261, endPoint x: 523, endPoint y: 138, distance: 204.1
click at [523, 138] on div "Product sales Open POS Portal" at bounding box center [607, 128] width 873 height 31
click at [704, 272] on span "Add" at bounding box center [700, 268] width 18 height 16
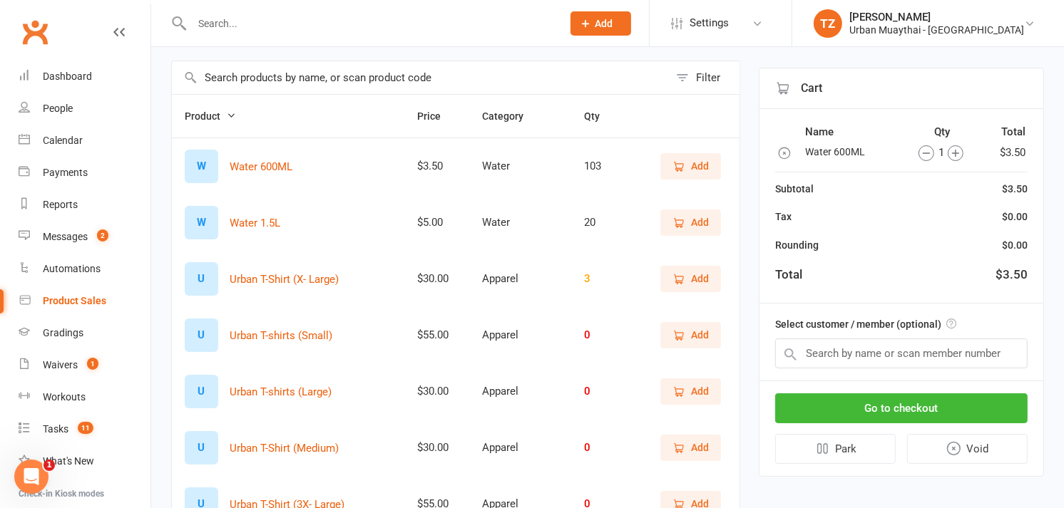
scroll to position [102, 0]
click at [948, 397] on button "Go to checkout" at bounding box center [901, 409] width 252 height 30
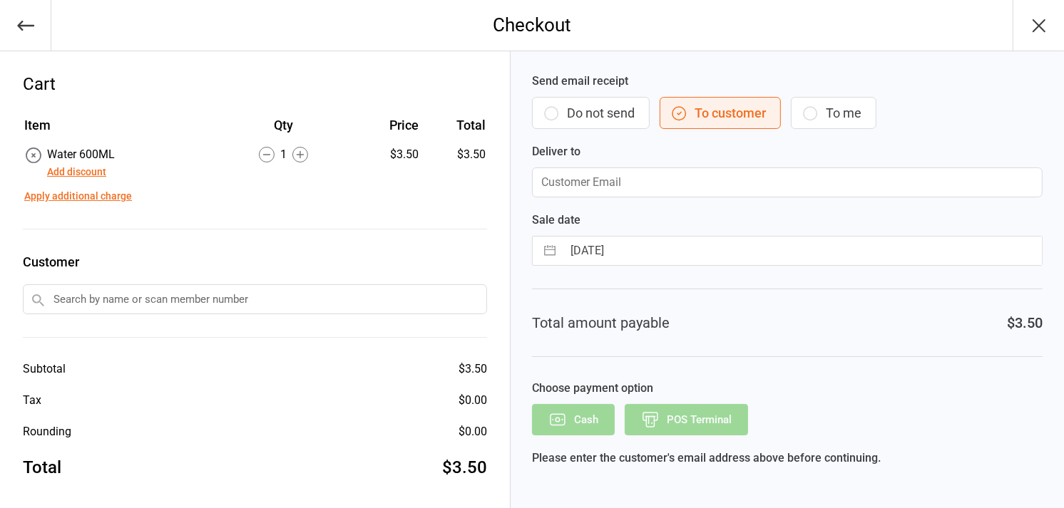
click at [561, 98] on button "Do not send" at bounding box center [591, 113] width 118 height 32
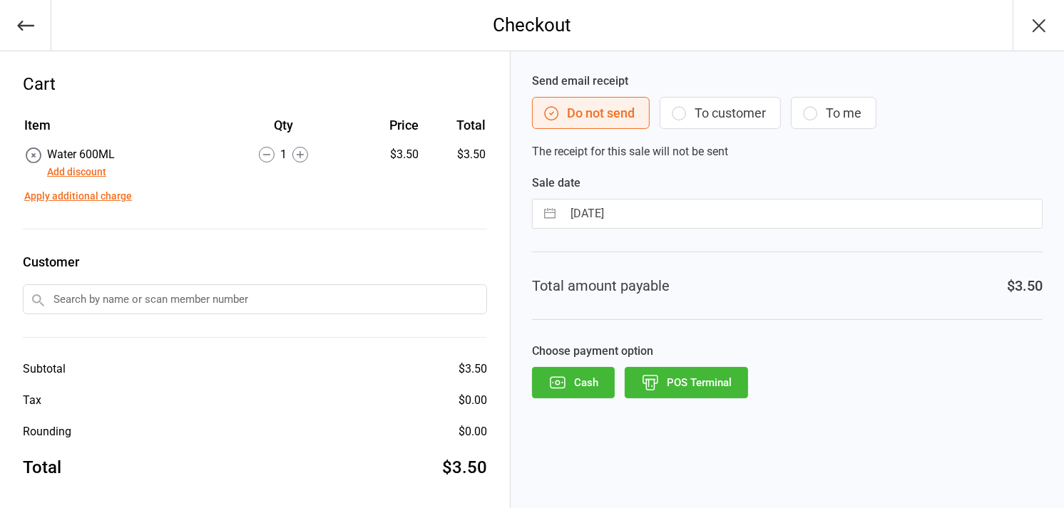
click at [656, 376] on icon "button" at bounding box center [650, 380] width 14 height 8
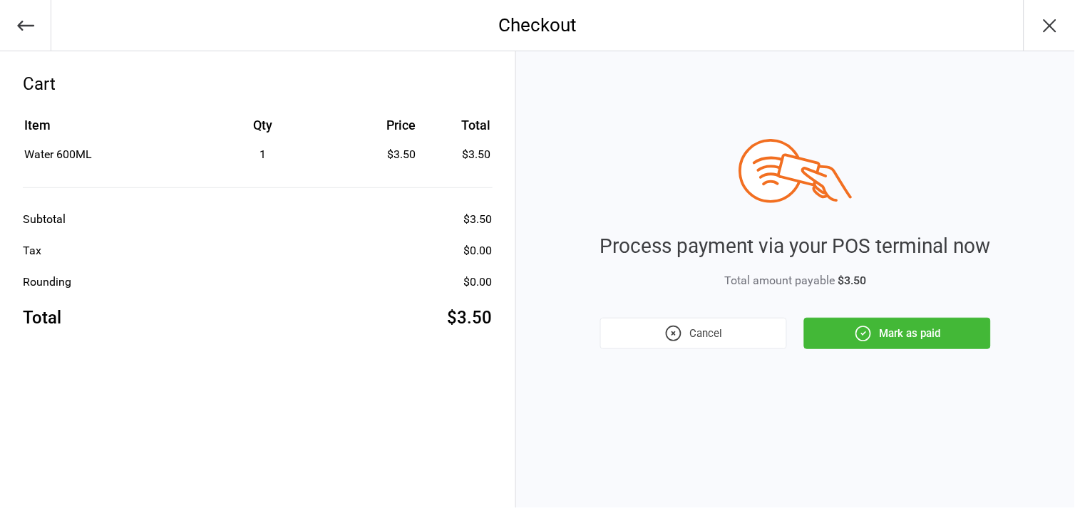
click at [910, 337] on button "Mark as paid" at bounding box center [897, 333] width 187 height 31
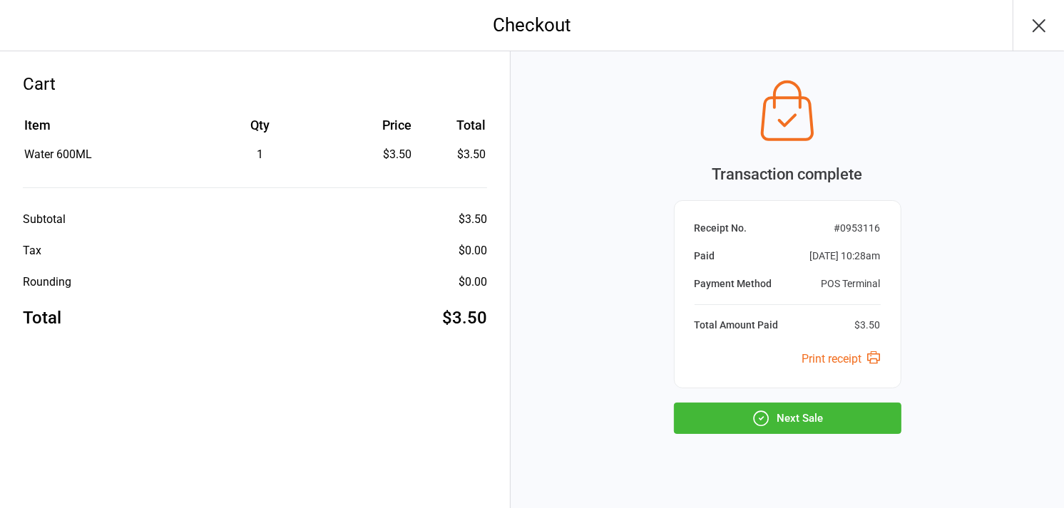
click at [910, 337] on div "Transaction complete Receipt No. # 0953116 Paid [DATE] 10:28am Payment Method P…" at bounding box center [786, 289] width 553 height 476
click at [815, 412] on button "Next Sale" at bounding box center [787, 418] width 227 height 31
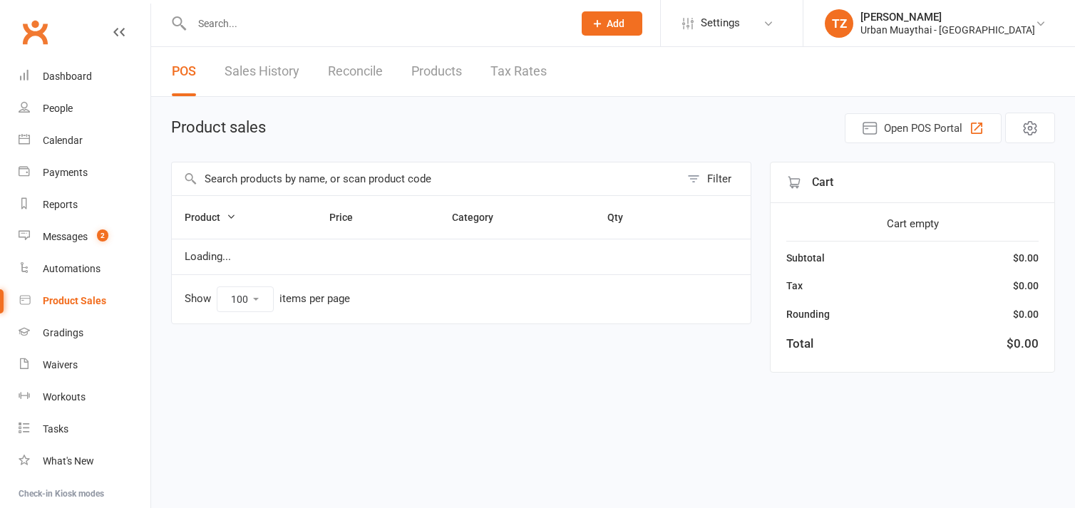
select select "100"
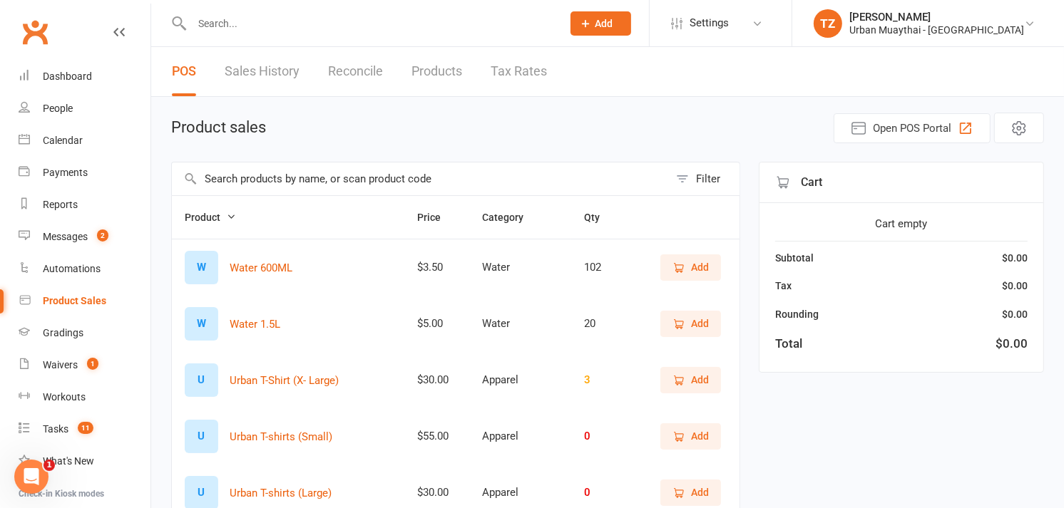
click at [695, 266] on span "Add" at bounding box center [700, 268] width 18 height 16
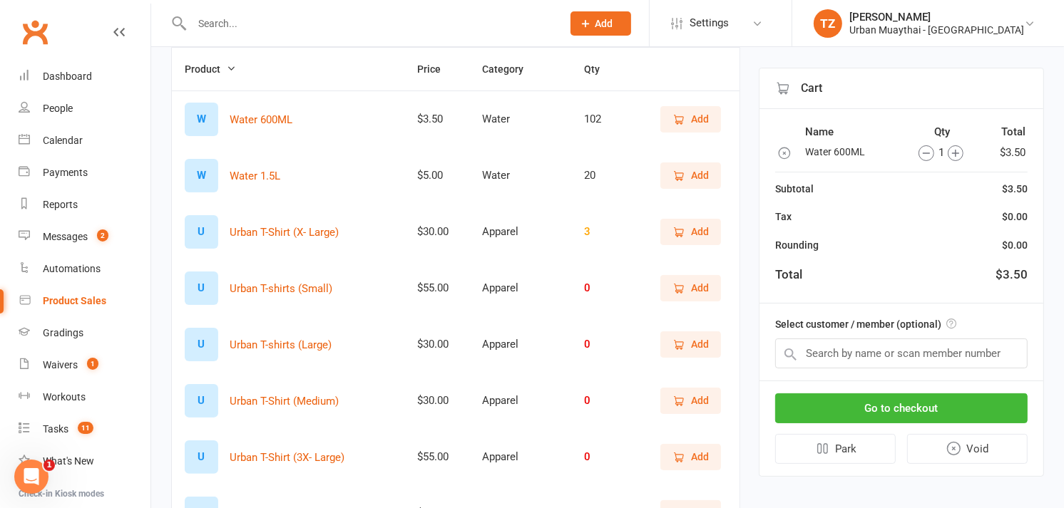
scroll to position [150, 0]
click at [903, 406] on button "Go to checkout" at bounding box center [901, 409] width 252 height 30
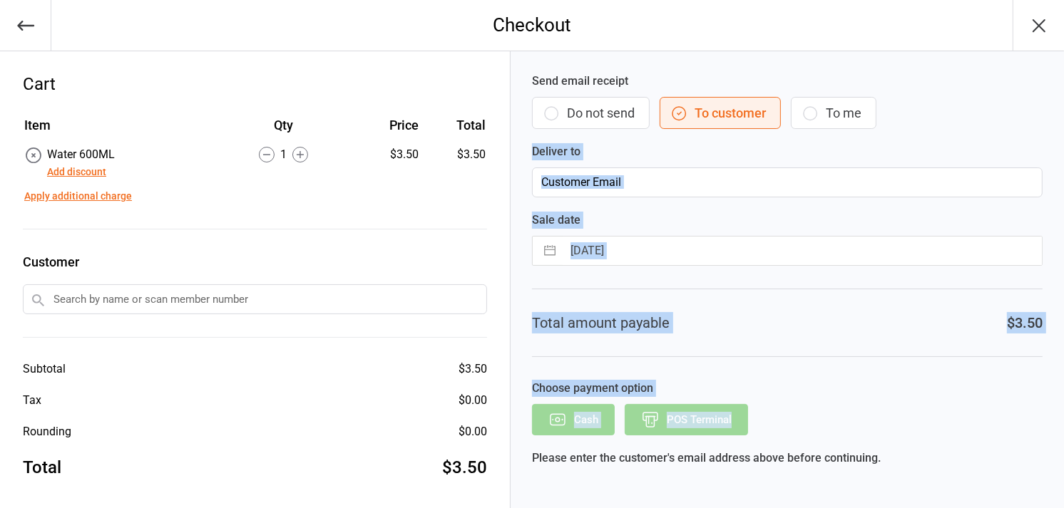
drag, startPoint x: 0, startPoint y: 0, endPoint x: 681, endPoint y: 164, distance: 700.4
click at [681, 164] on div "Send email receipt Do not send To customer To me Deliver to Sale date [DATE] Na…" at bounding box center [786, 282] width 553 height 463
click at [681, 164] on div "Deliver to" at bounding box center [787, 170] width 510 height 54
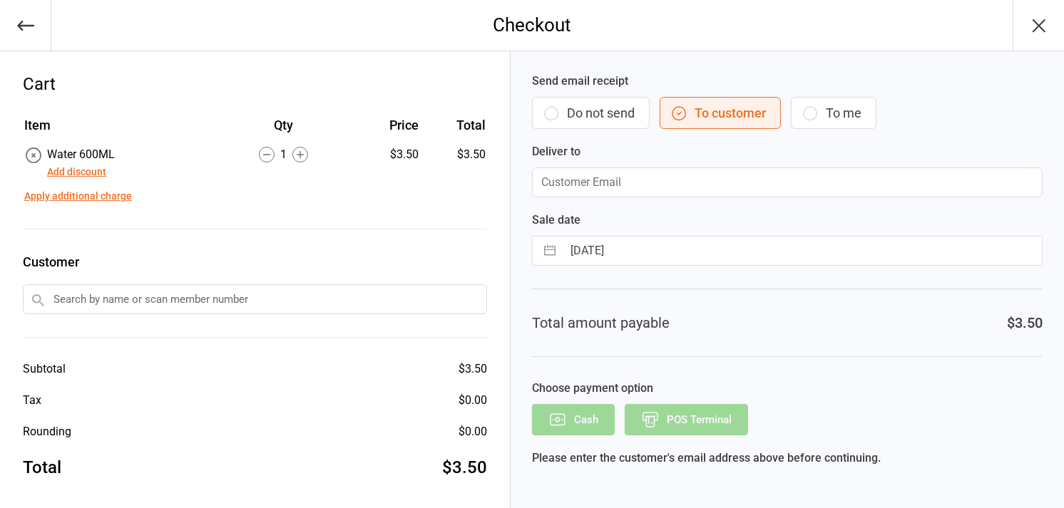
click at [587, 103] on button "Do not send" at bounding box center [591, 113] width 118 height 32
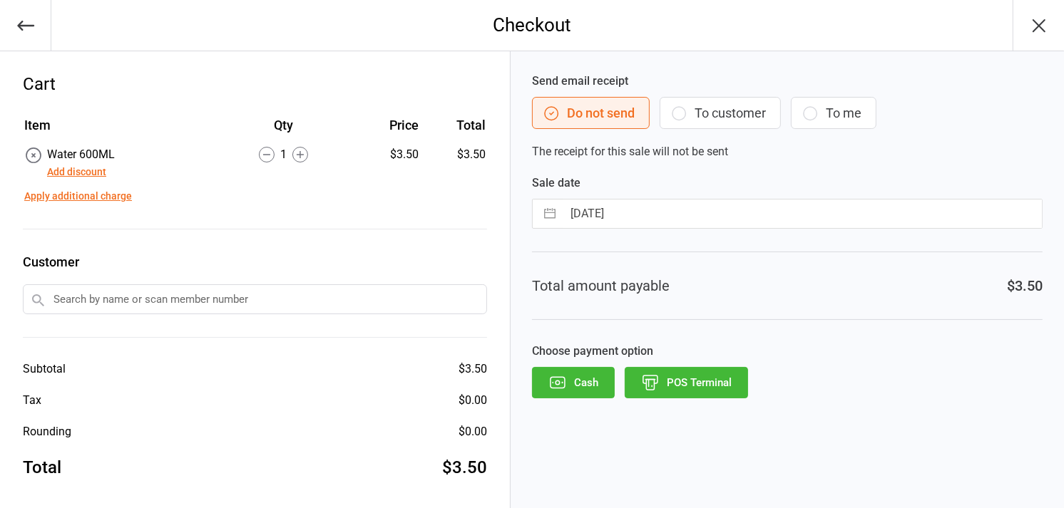
click at [569, 375] on button "Cash" at bounding box center [573, 382] width 83 height 31
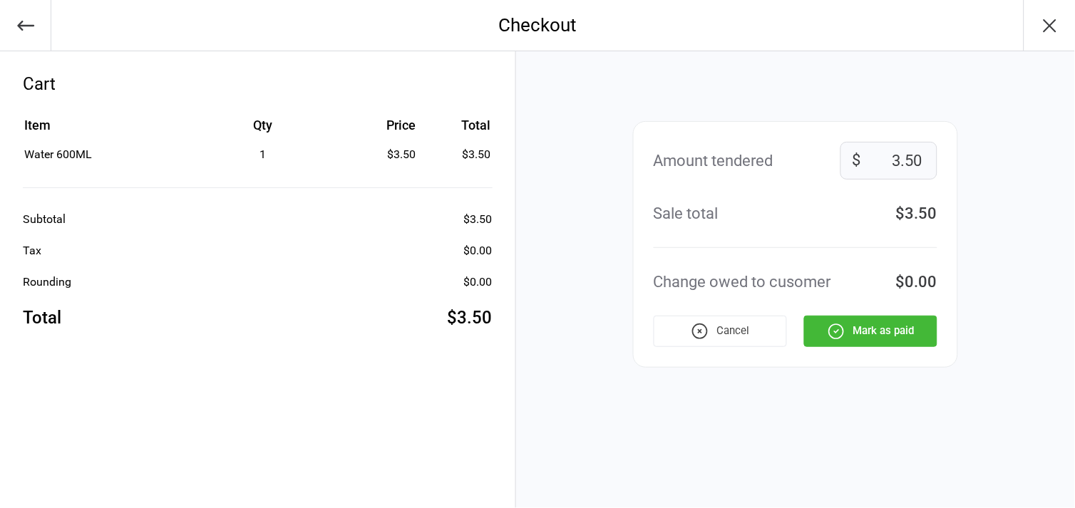
click at [853, 327] on button "Mark as paid" at bounding box center [870, 331] width 133 height 31
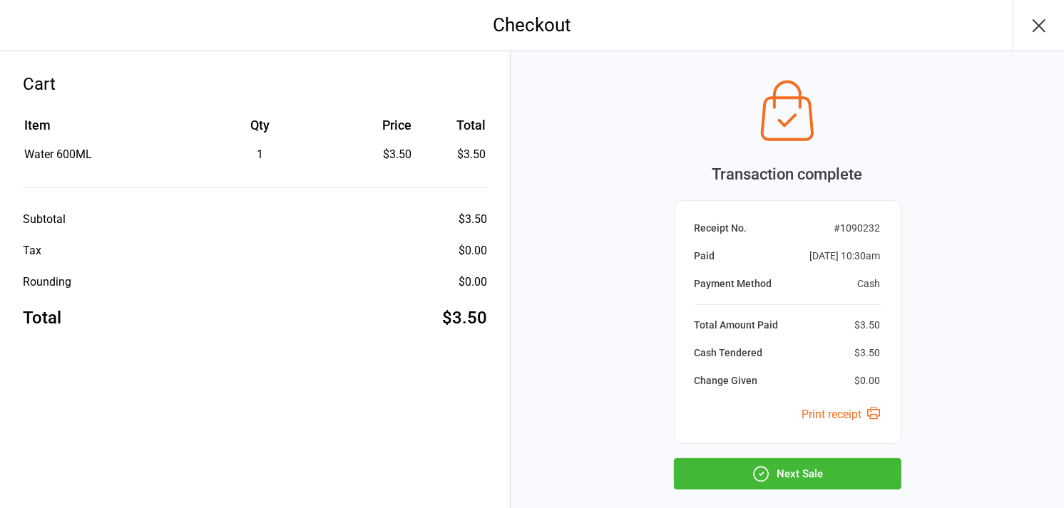
click at [718, 466] on button "Next Sale" at bounding box center [787, 473] width 227 height 31
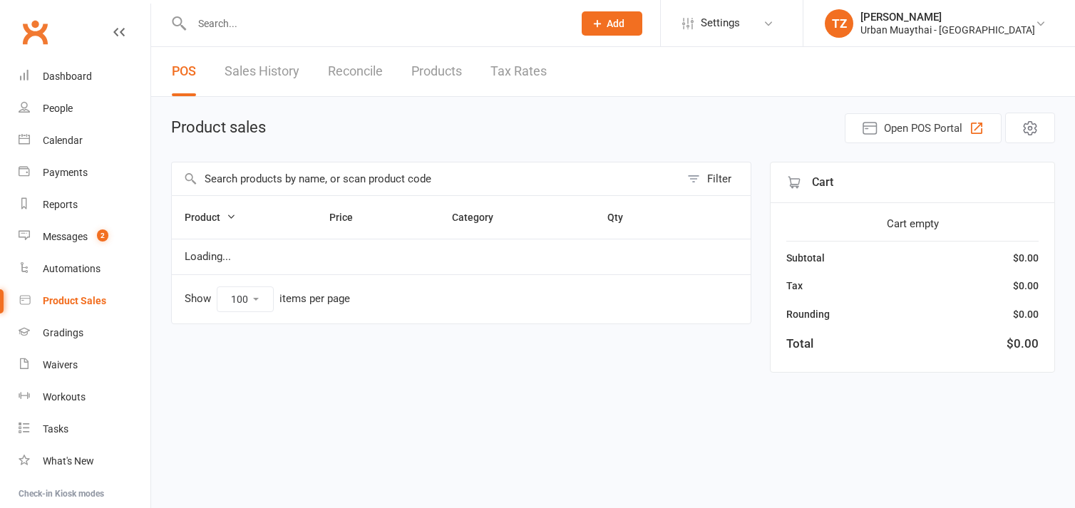
select select "100"
